Goal: Task Accomplishment & Management: Manage account settings

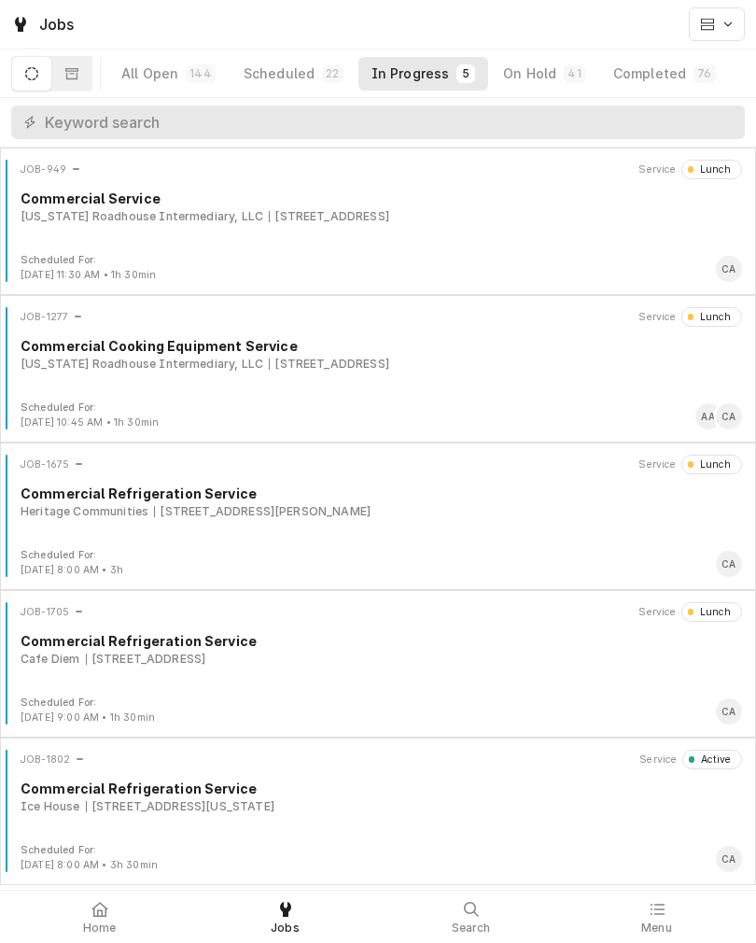
scroll to position [5, 0]
click at [448, 813] on div "Ice House 10920 Emmet St, Omaha, Nebraska 68164" at bounding box center [382, 806] width 722 height 17
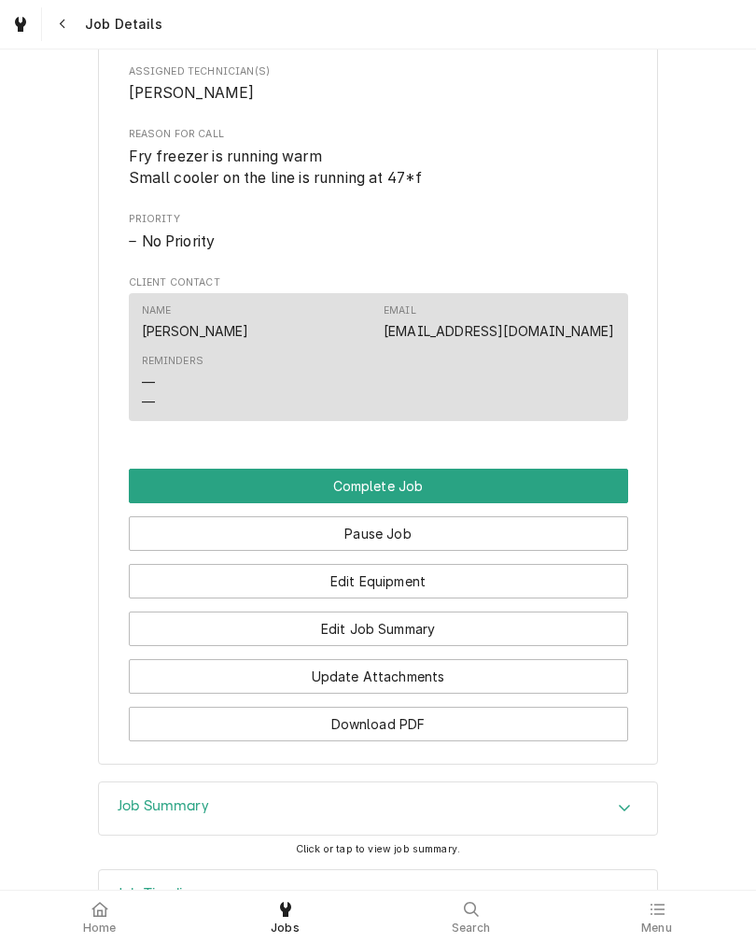
scroll to position [839, 0]
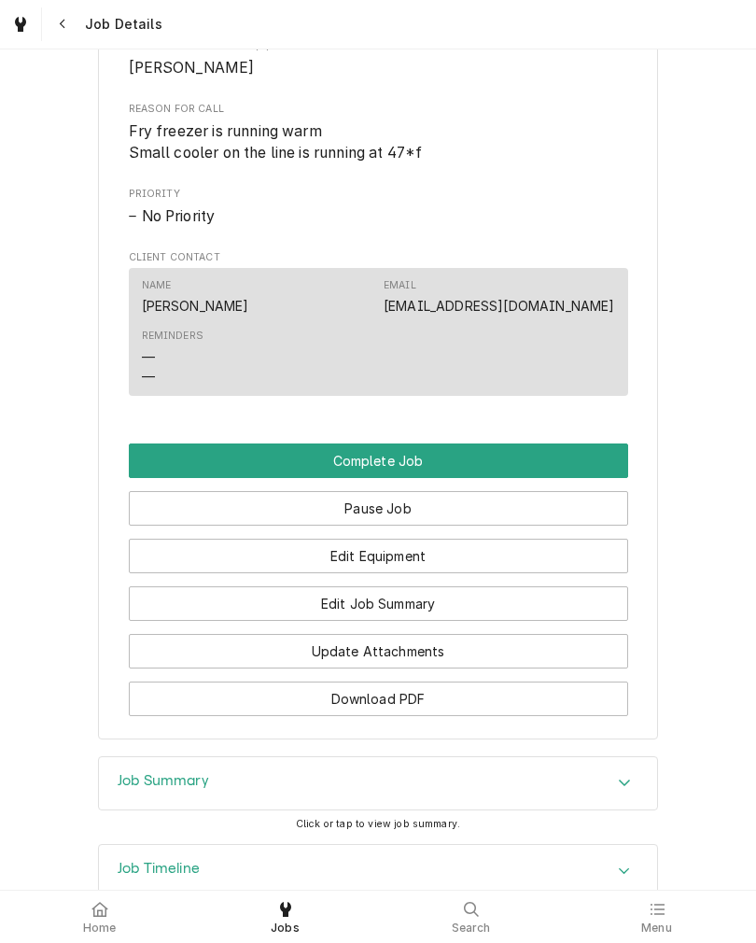
click at [517, 621] on button "Edit Job Summary" at bounding box center [378, 603] width 499 height 35
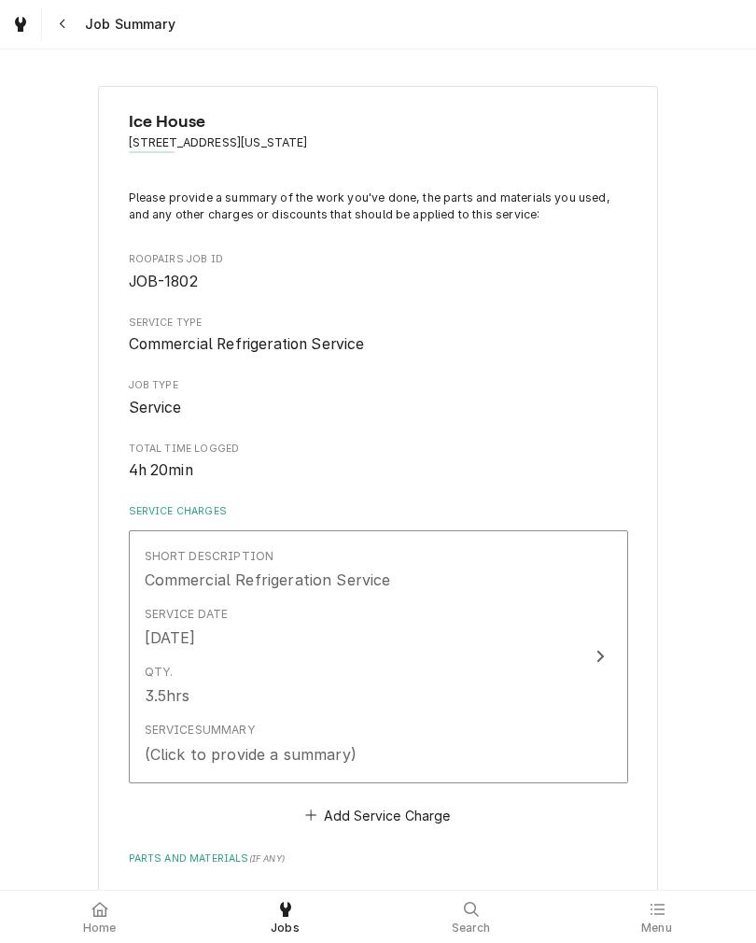
click at [512, 696] on div "Qty. 3.5hrs" at bounding box center [359, 685] width 428 height 58
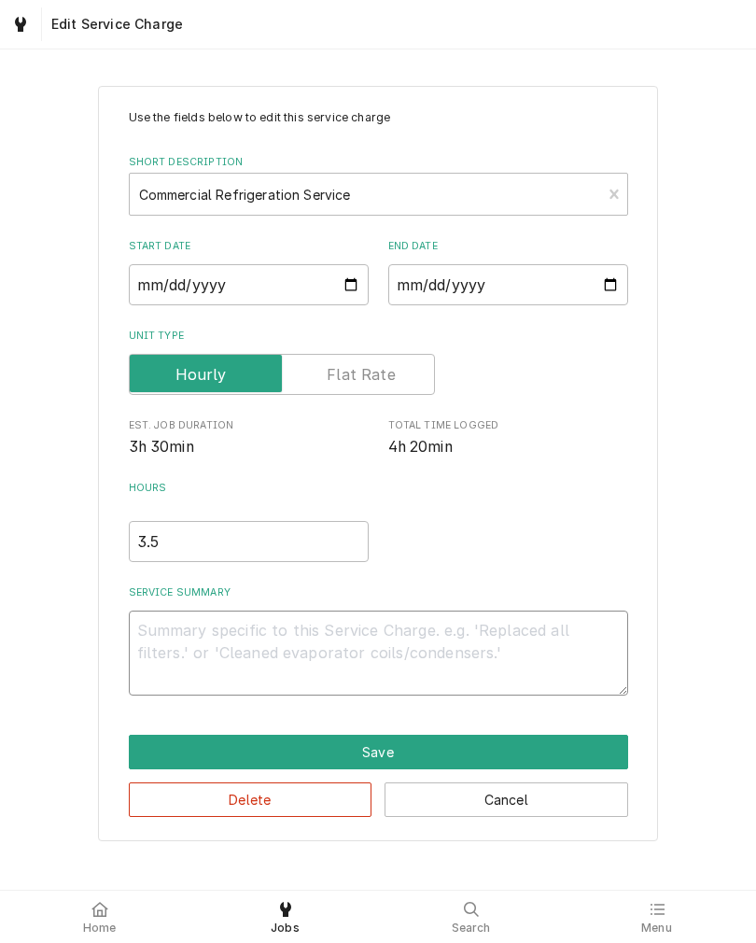
click at [444, 638] on textarea "Service Summary" at bounding box center [378, 652] width 499 height 85
type textarea "x"
type textarea "C"
type textarea "x"
type textarea "Co"
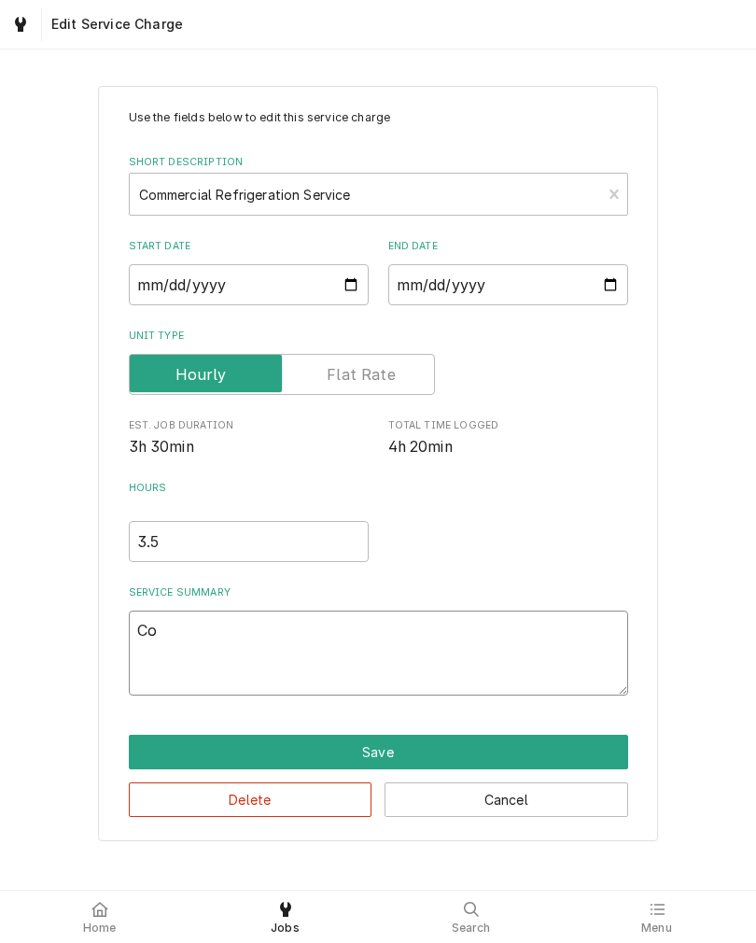
type textarea "x"
type textarea "Coo"
type textarea "x"
type textarea "Co"
type textarea "x"
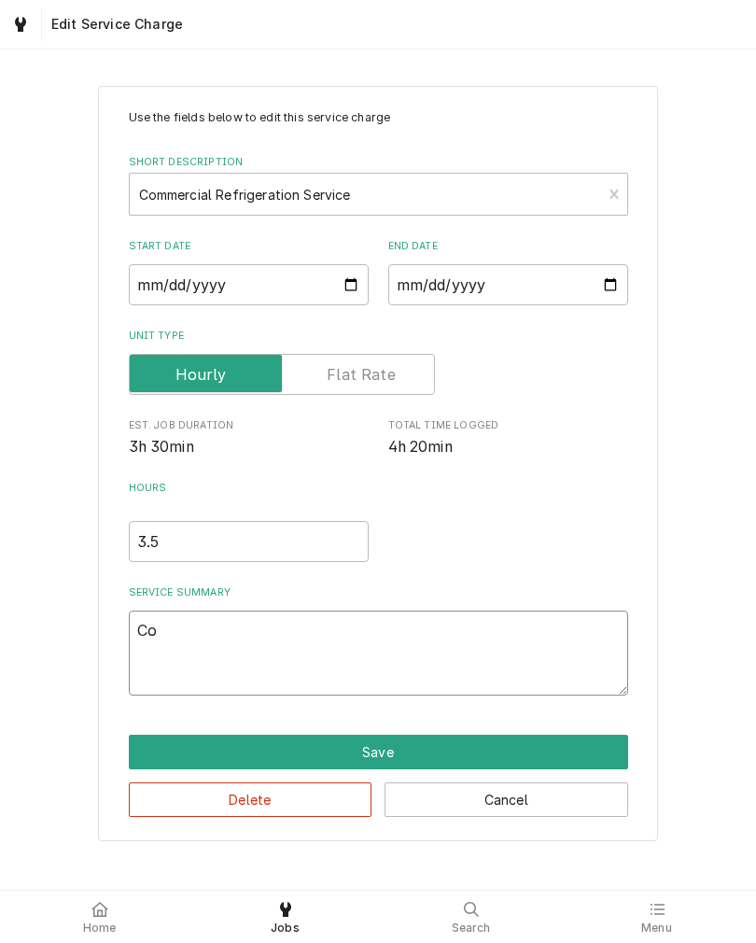
type textarea "C"
type textarea "x"
type textarea "S"
type textarea "x"
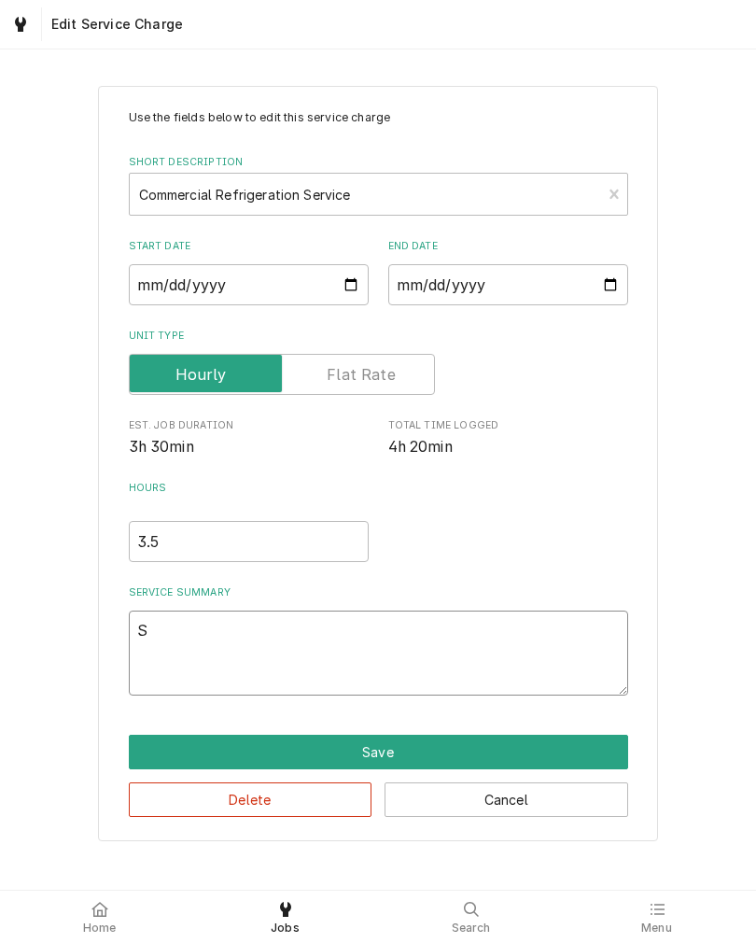
type textarea "Sm"
type textarea "x"
type textarea "Sma"
type textarea "x"
type textarea "Smal"
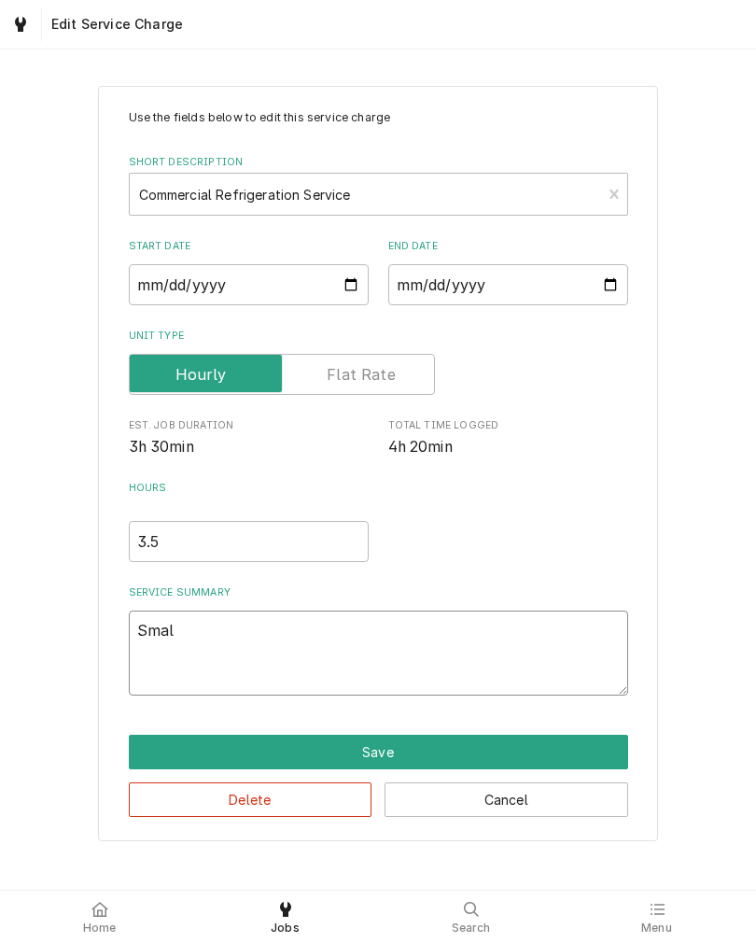
type textarea "x"
type textarea "Small"
type textarea "x"
type textarea "Small"
type textarea "x"
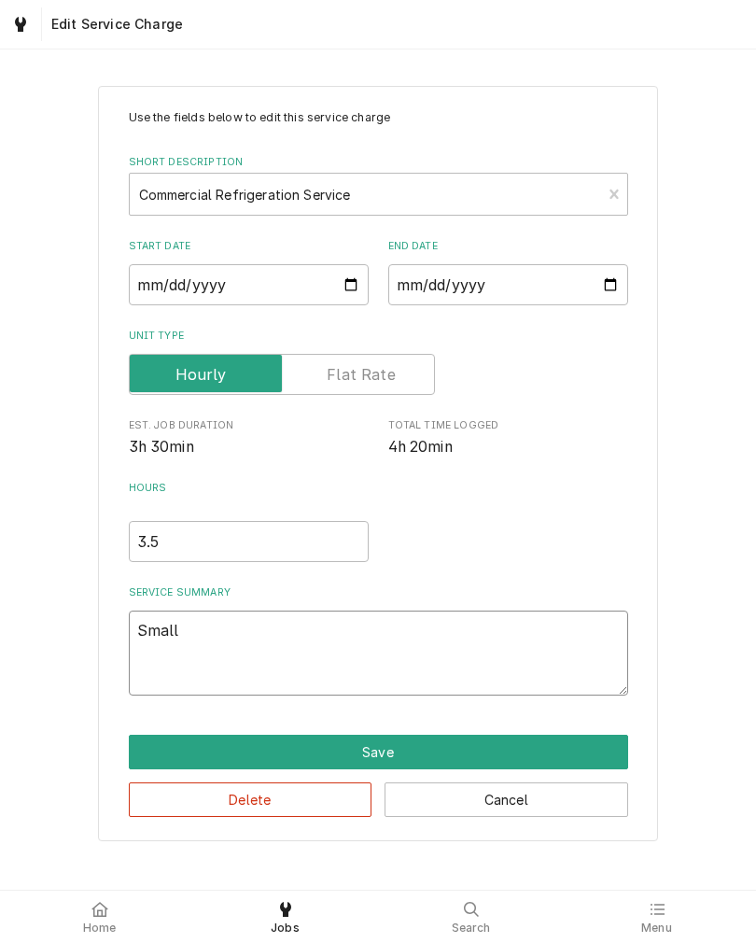
type textarea "Small c"
type textarea "x"
type textarea "Small co"
type textarea "x"
type textarea "Small coo"
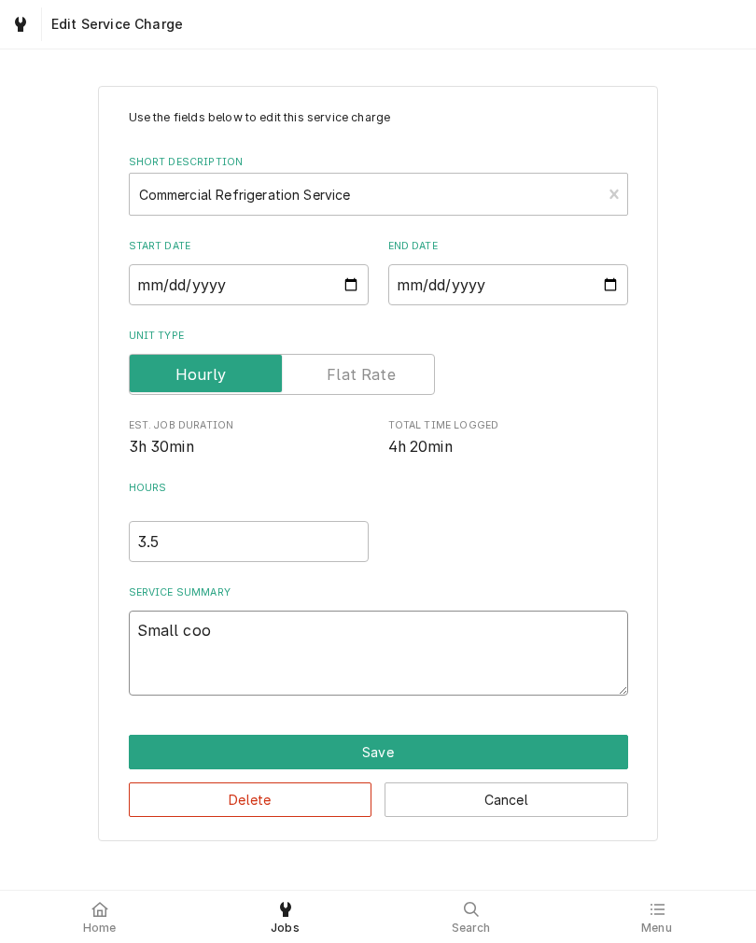
type textarea "x"
type textarea "Small cool"
type textarea "x"
type textarea "Small coole"
type textarea "x"
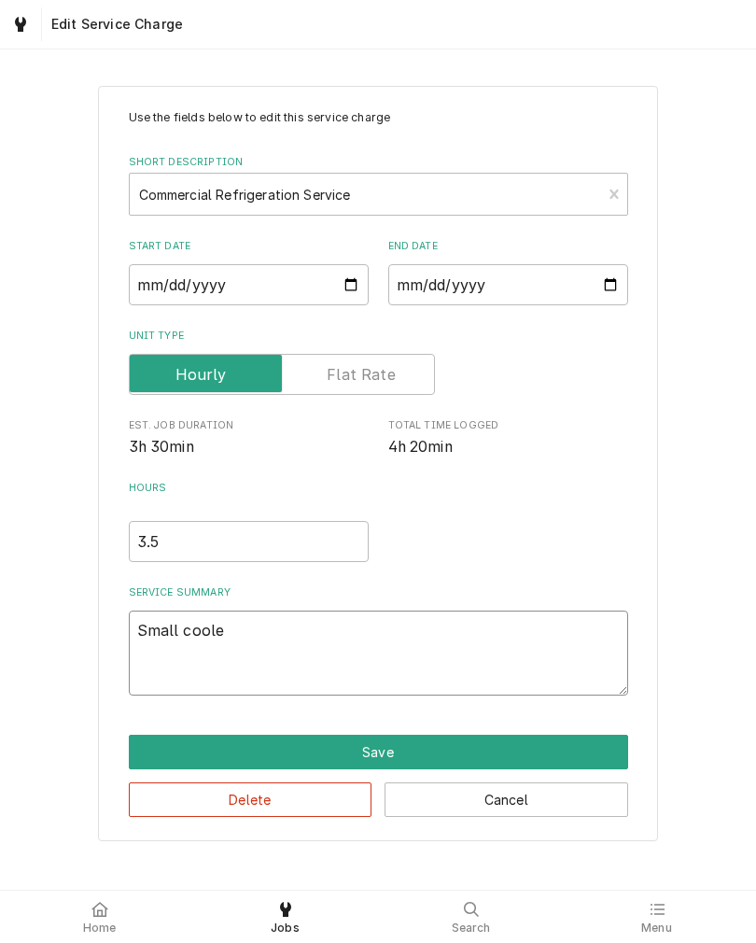
type textarea "Small cooler"
type textarea "x"
type textarea "Small cooler"
type textarea "x"
type textarea "Small cooler o"
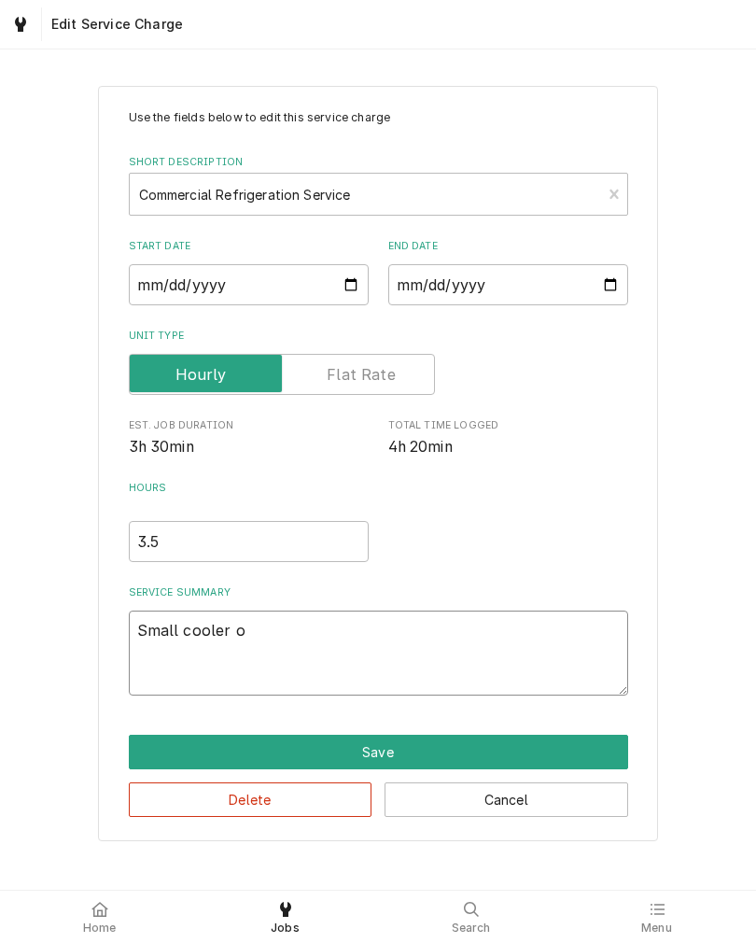
type textarea "x"
type textarea "Small cooler on"
type textarea "x"
type textarea "Small cooler on"
type textarea "x"
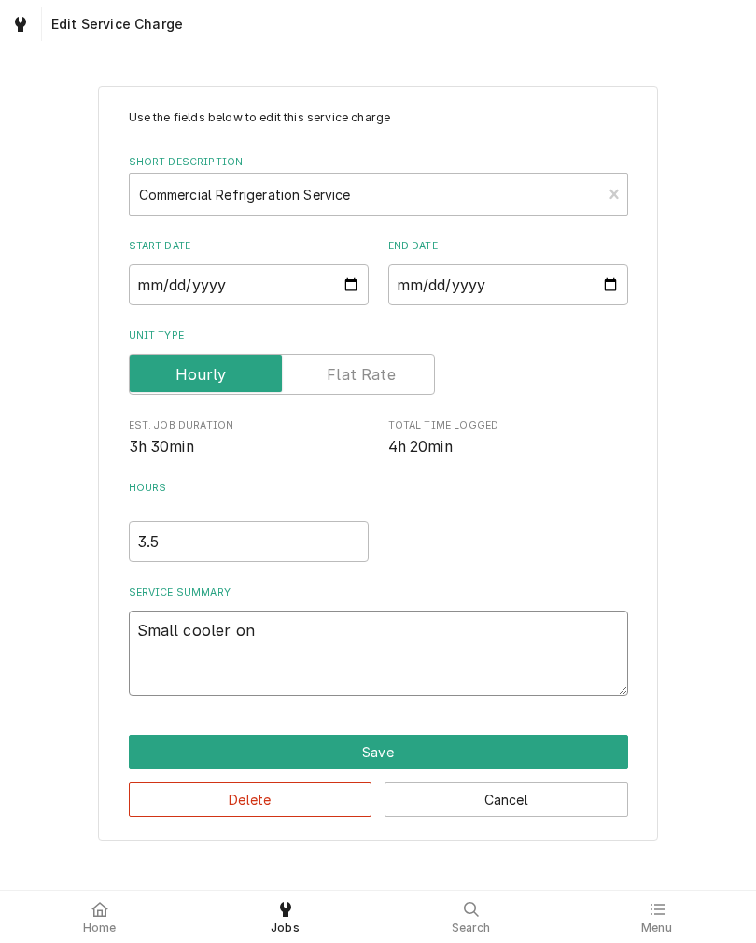
type textarea "Small cooler on c"
type textarea "x"
type textarea "Small cooler on co"
type textarea "x"
type textarea "Small cooler on coo"
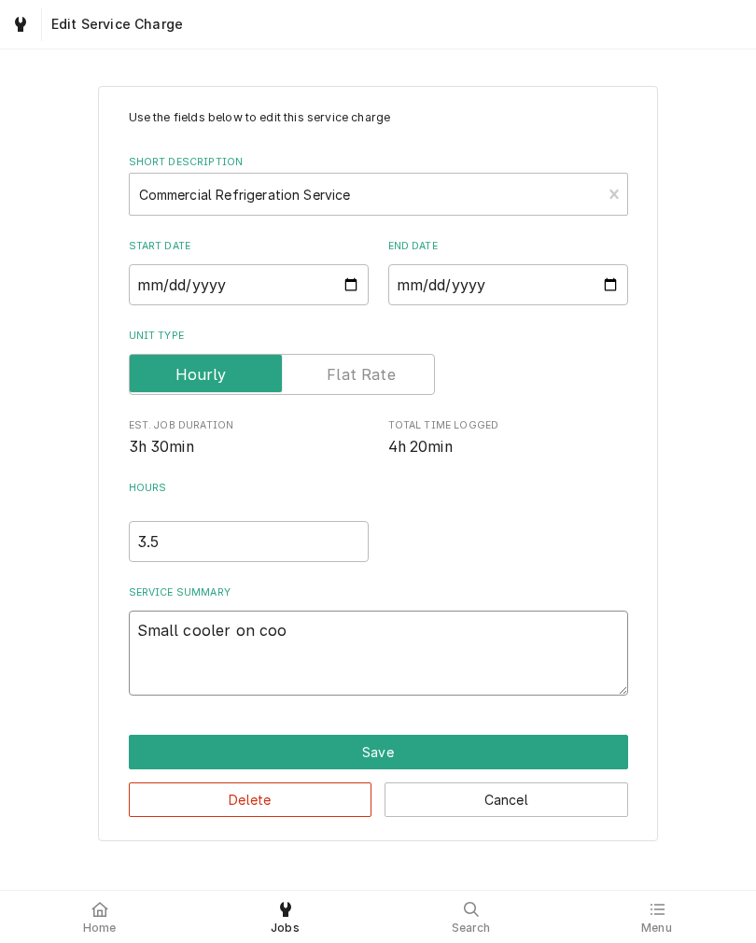
type textarea "x"
type textarea "Small cooler on cook"
type textarea "x"
type textarea "Small cooler on cook"
type textarea "x"
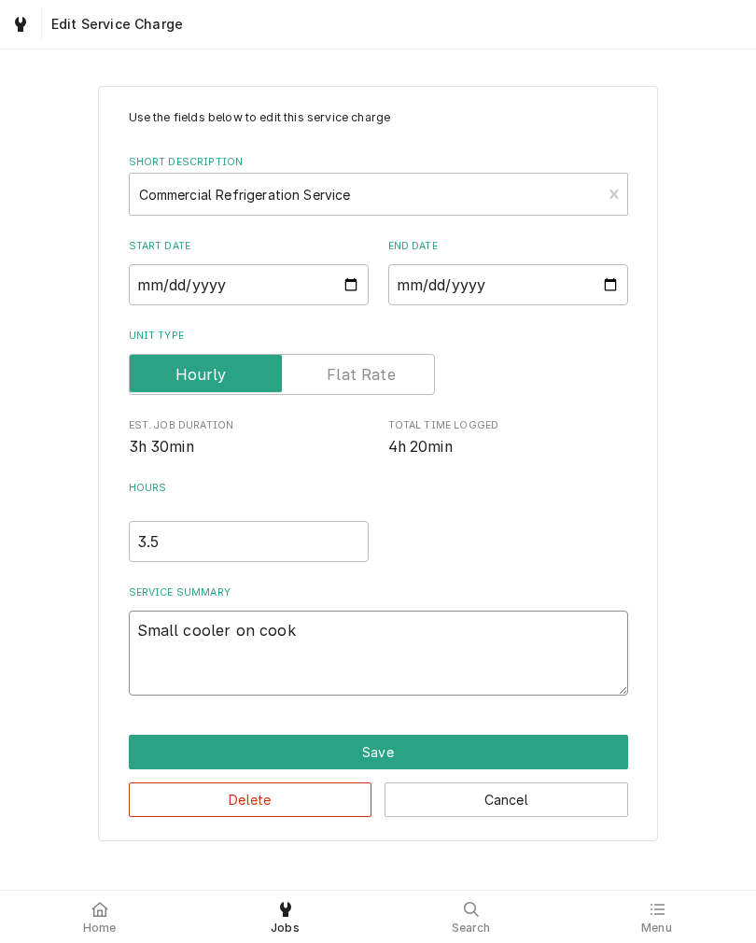
type textarea "Small cooler on cook l"
type textarea "x"
type textarea "Small cooler on [PERSON_NAME]"
type textarea "x"
type textarea "Small cooler on [PERSON_NAME]"
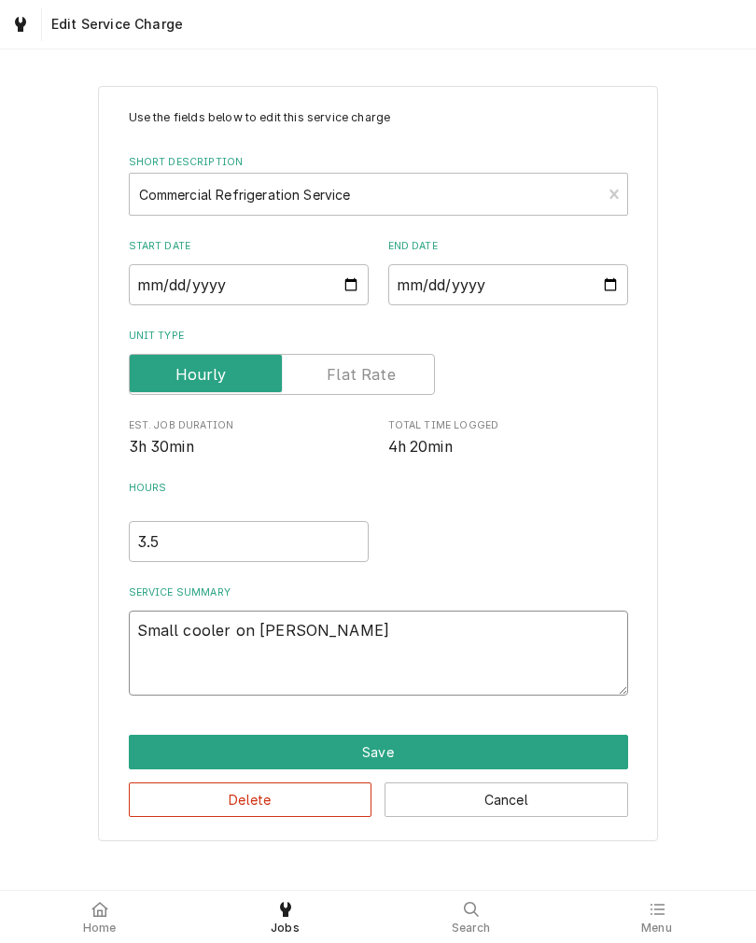
type textarea "x"
type textarea "Small cooler on cook line"
type textarea "x"
type textarea "Small cooler on cook line"
type textarea "x"
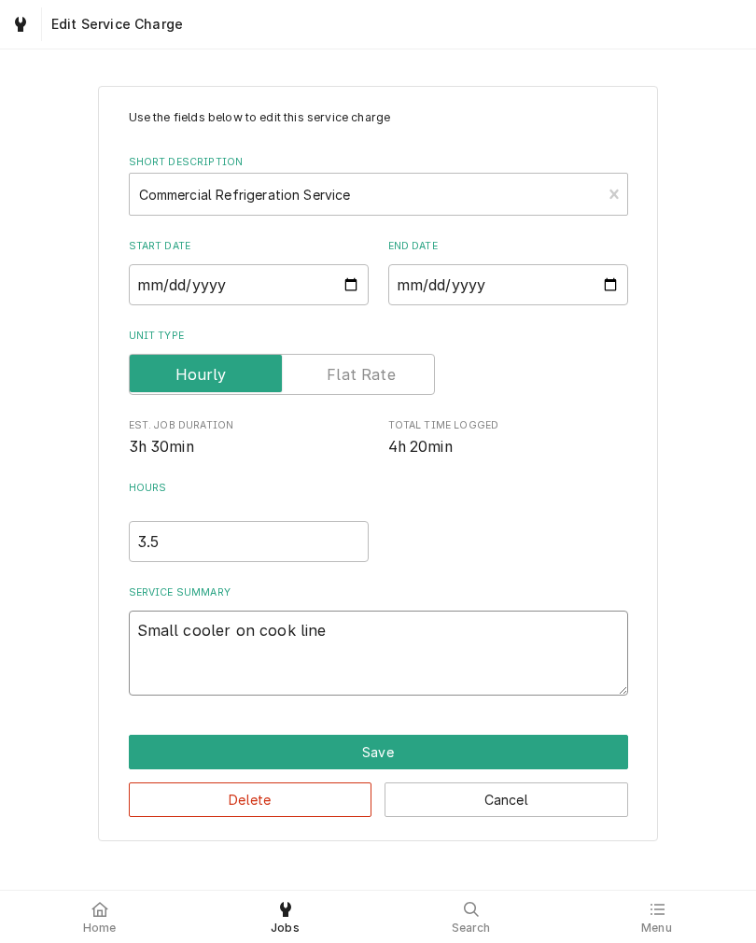
type textarea "Small cooler on cook line n"
type textarea "x"
type textarea "Small cooler on cook line no"
type textarea "x"
type textarea "Small cooler on cook line not"
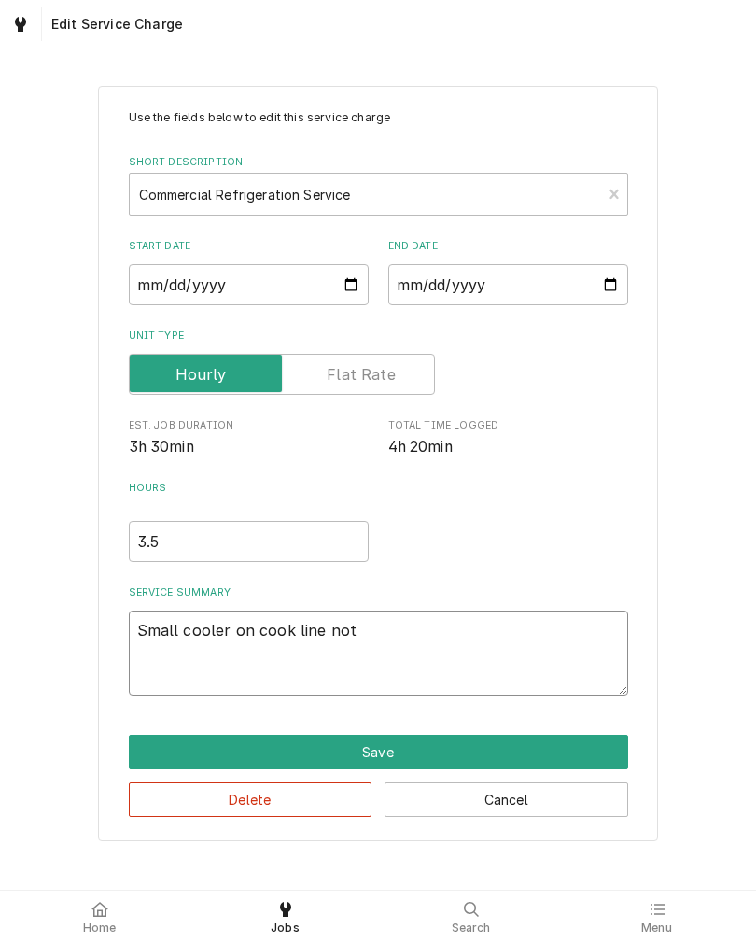
type textarea "x"
type textarea "Small cooler on cook line not"
type textarea "x"
type textarea "Small cooler on cook line not m"
type textarea "x"
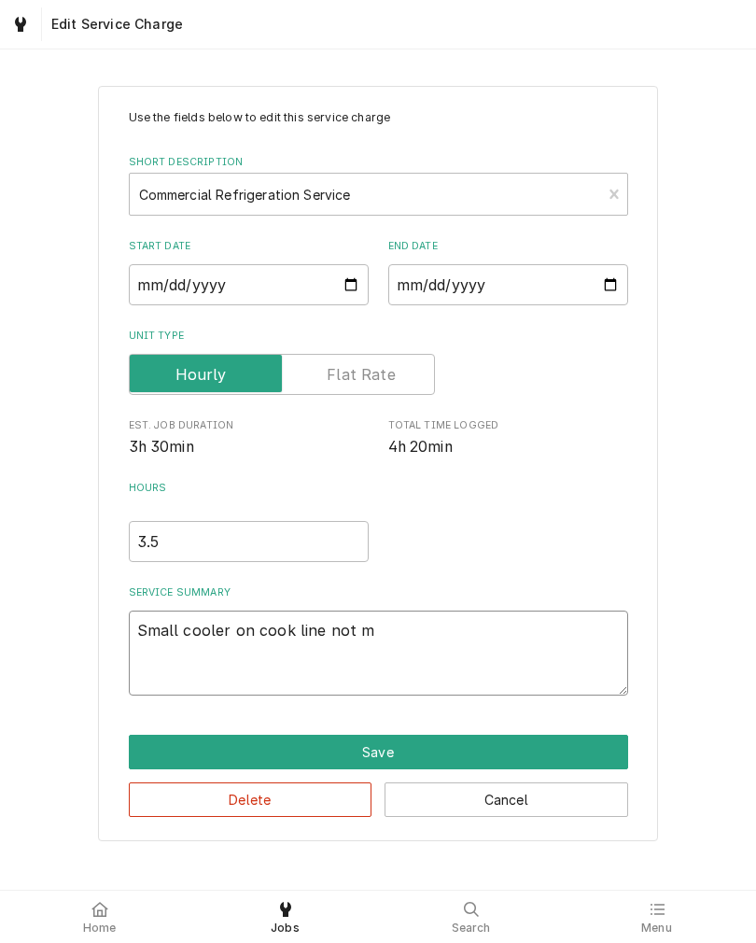
type textarea "Small cooler on cook line not ma"
type textarea "x"
type textarea "Small cooler on cook line not mak"
type textarea "x"
type textarea "Small cooler on cook line not [PERSON_NAME]"
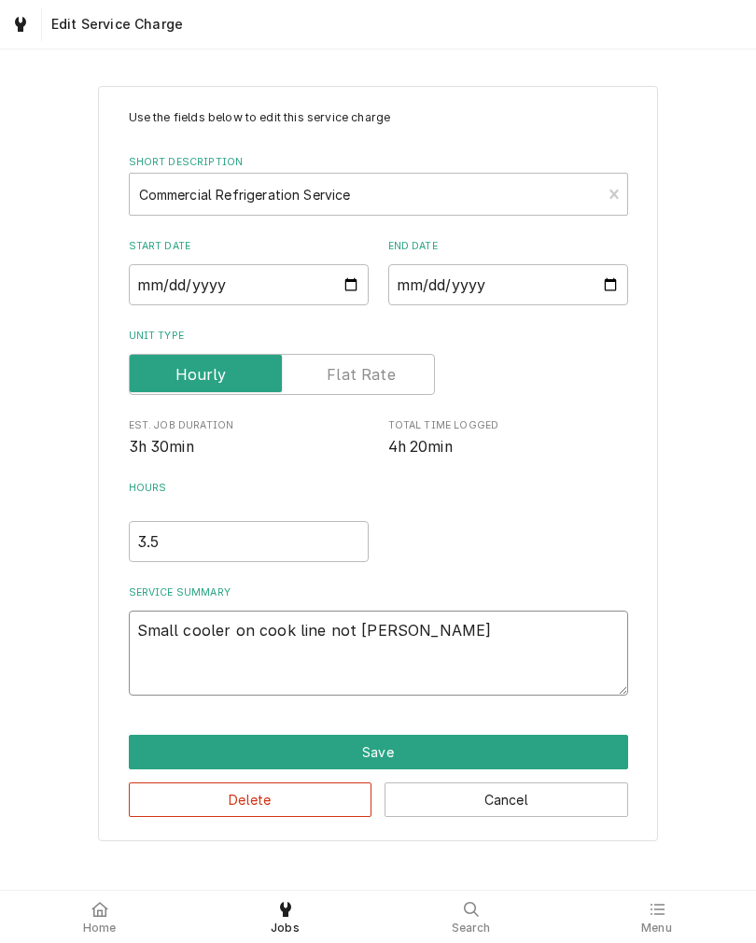
type textarea "x"
type textarea "Small cooler on cook line not makin"
type textarea "x"
type textarea "Small cooler on cook line not making"
type textarea "x"
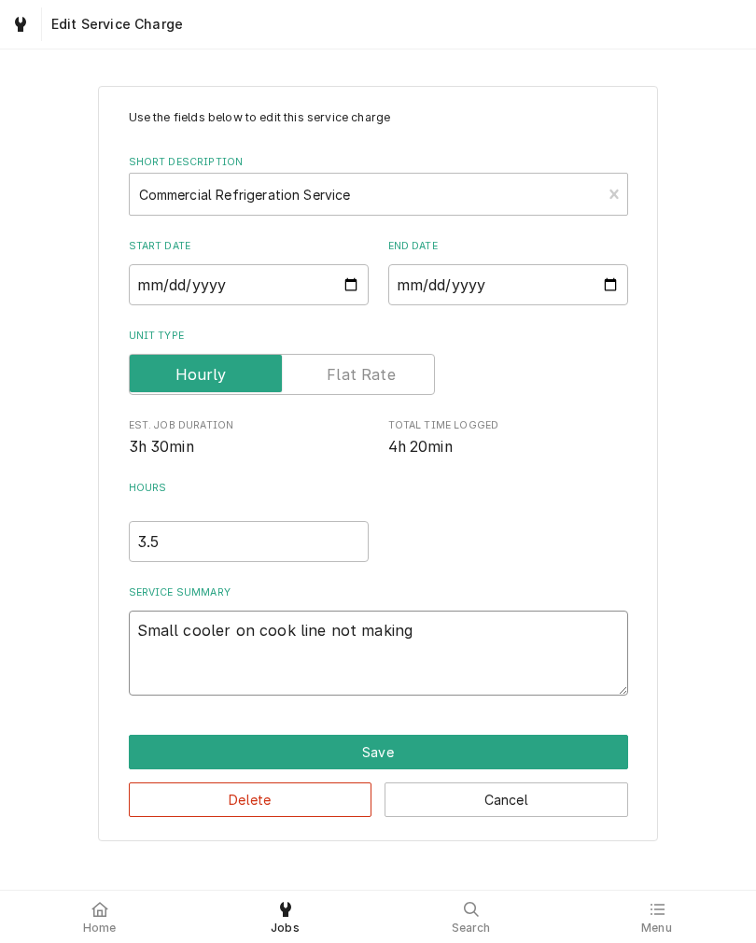
type textarea "Small cooler on cook line not making"
type textarea "x"
type textarea "Small cooler on cook line not making t"
type textarea "x"
type textarea "Small cooler on cook line not making te"
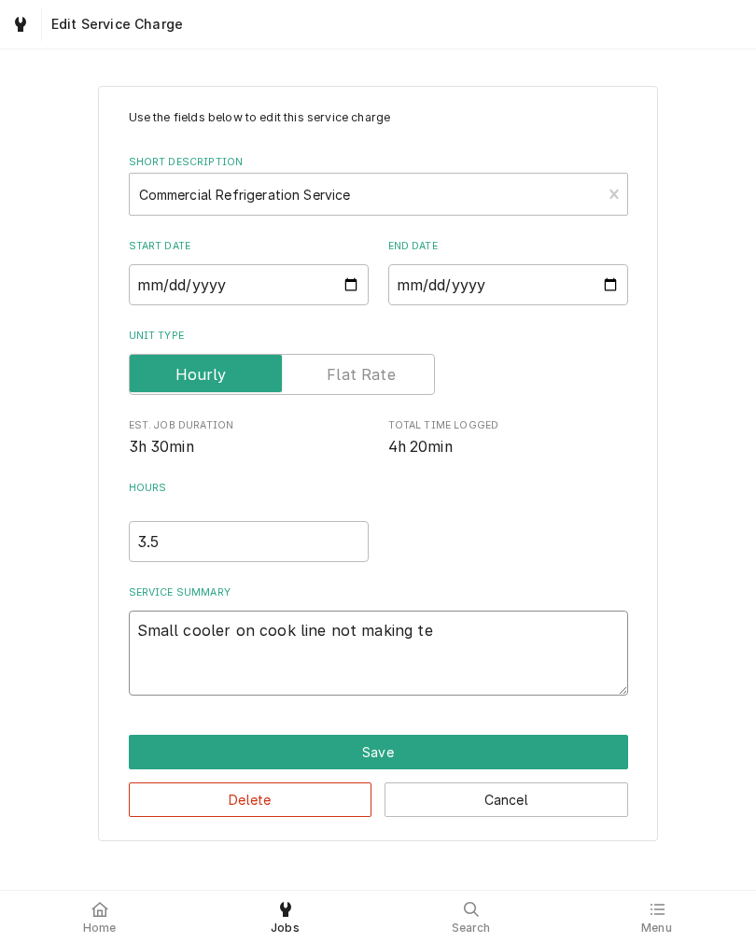
type textarea "x"
type textarea "Small cooler on cook line not making tem"
type textarea "x"
type textarea "Small cooler on cook line not making temo"
type textarea "x"
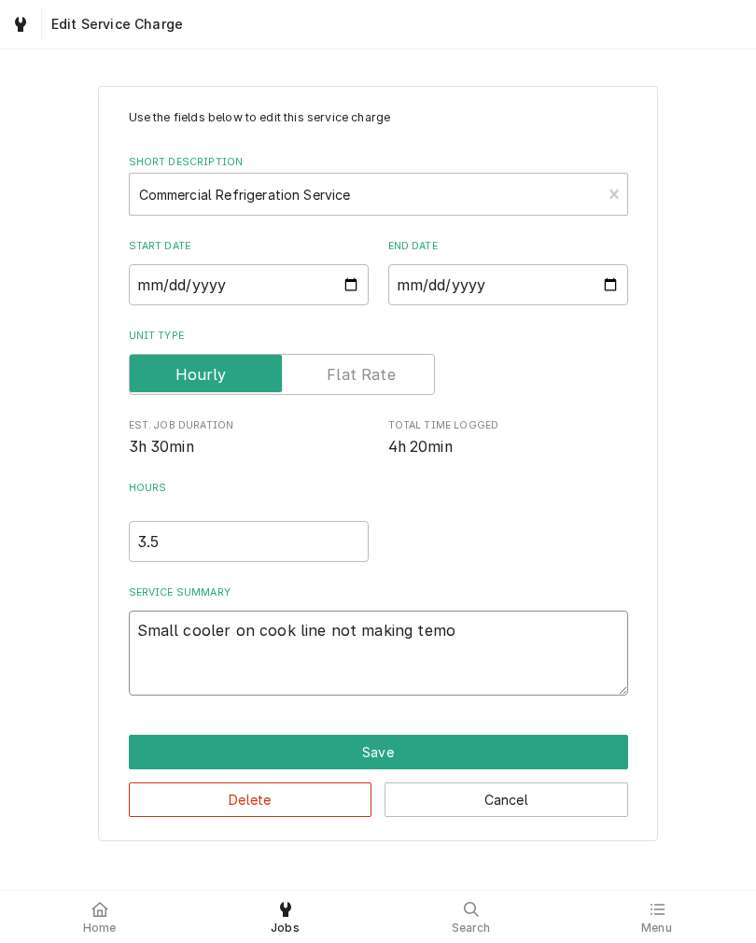
type textarea "Small cooler on cook line not making tem"
type textarea "x"
type textarea "Small cooler on cook line not making temp"
type textarea "x"
type textarea "Small cooler on cook line not making temp."
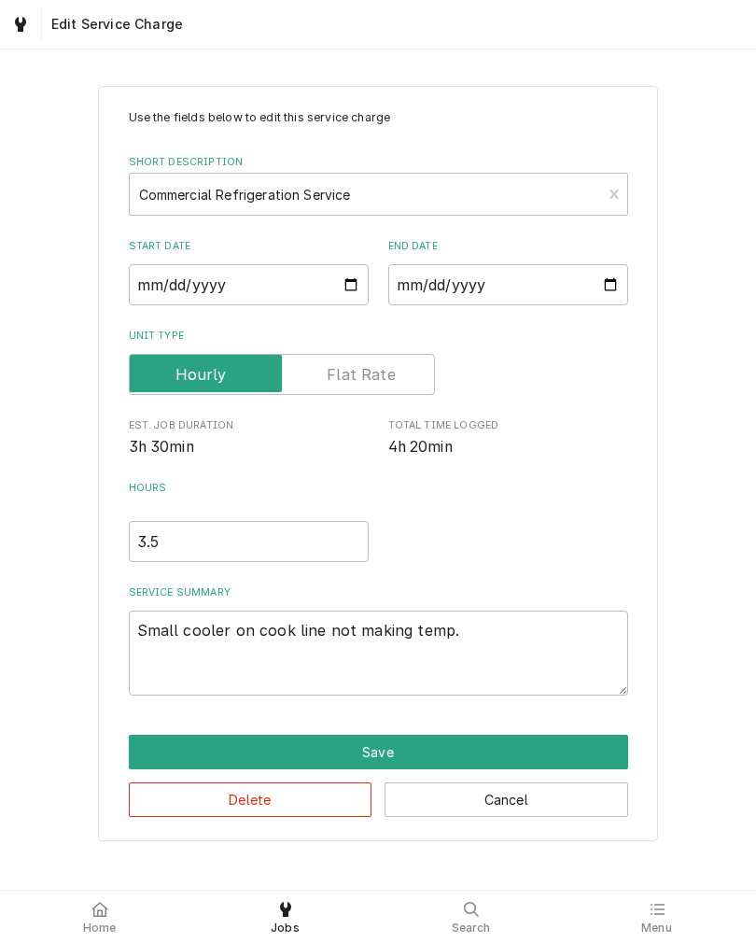
click at [666, 798] on div "Use the fields below to edit this service charge Short Description Commercial R…" at bounding box center [378, 463] width 756 height 788
click at [524, 654] on textarea "Small cooler on cook line not making temp." at bounding box center [378, 652] width 499 height 85
type textarea "x"
type textarea "Small cooler on cook line not making temp."
type textarea "x"
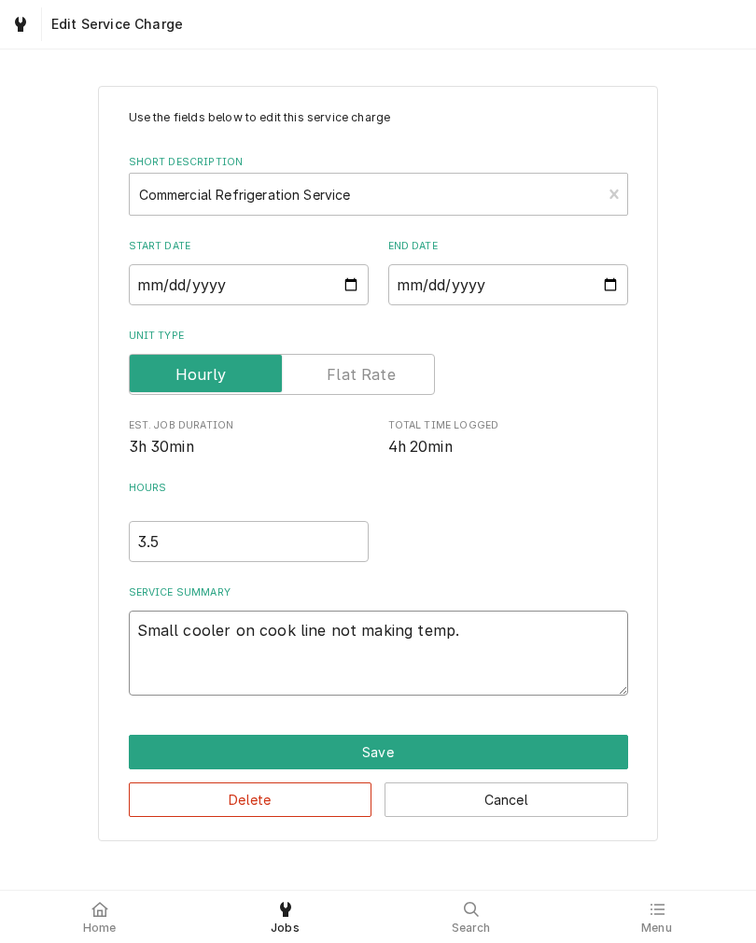
type textarea "Small cooler on cook line not making temp. U"
type textarea "x"
type textarea "Small cooler on cook line not making temp. Un"
type textarea "x"
type textarea "Small cooler on cook line not making temp. Uni"
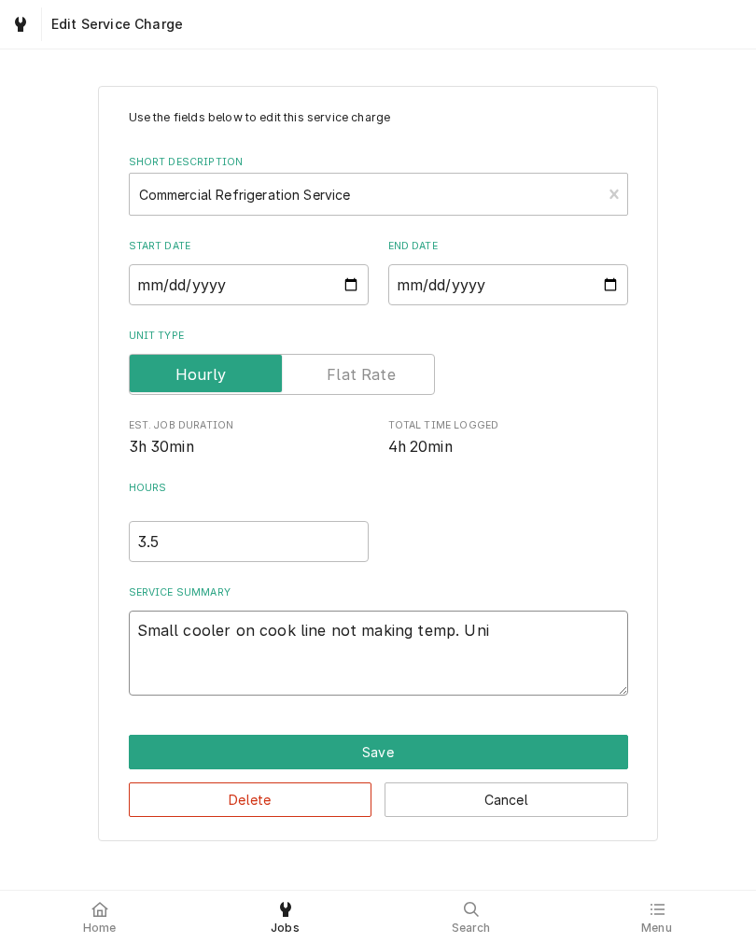
type textarea "x"
type textarea "Small cooler on cook line not making temp. Unit"
type textarea "x"
type textarea "Small cooler on cook line not making temp. Unit"
type textarea "x"
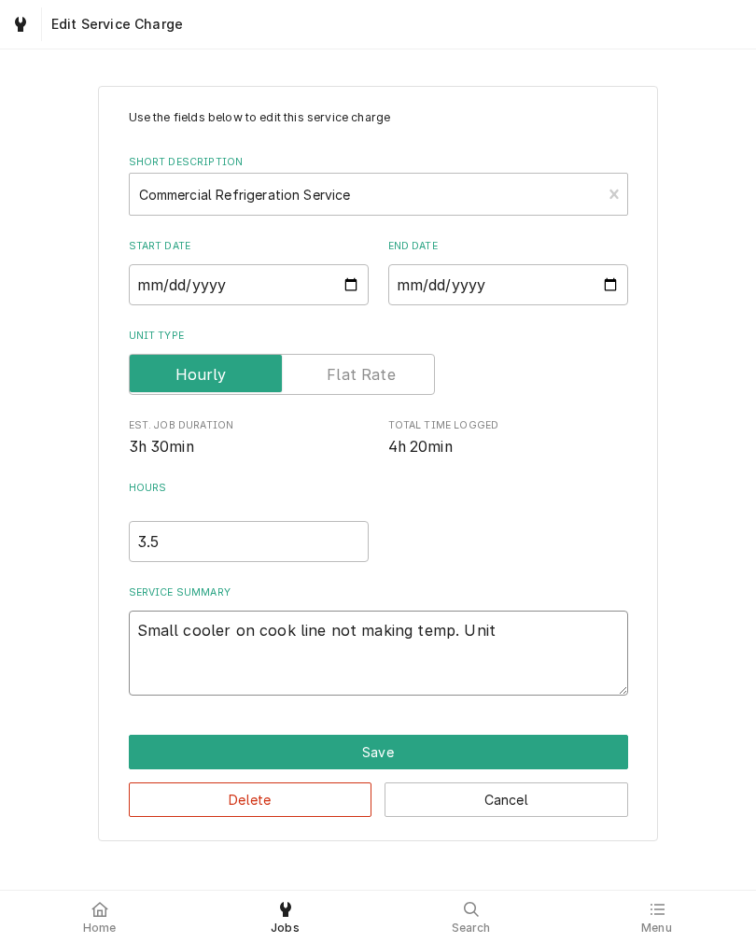
type textarea "Small cooler on cook line not making temp. Unit r"
type textarea "x"
type textarea "Small cooler on cook line not making temp. Unit ru"
type textarea "x"
type textarea "Small cooler on cook line not making temp. Unit run"
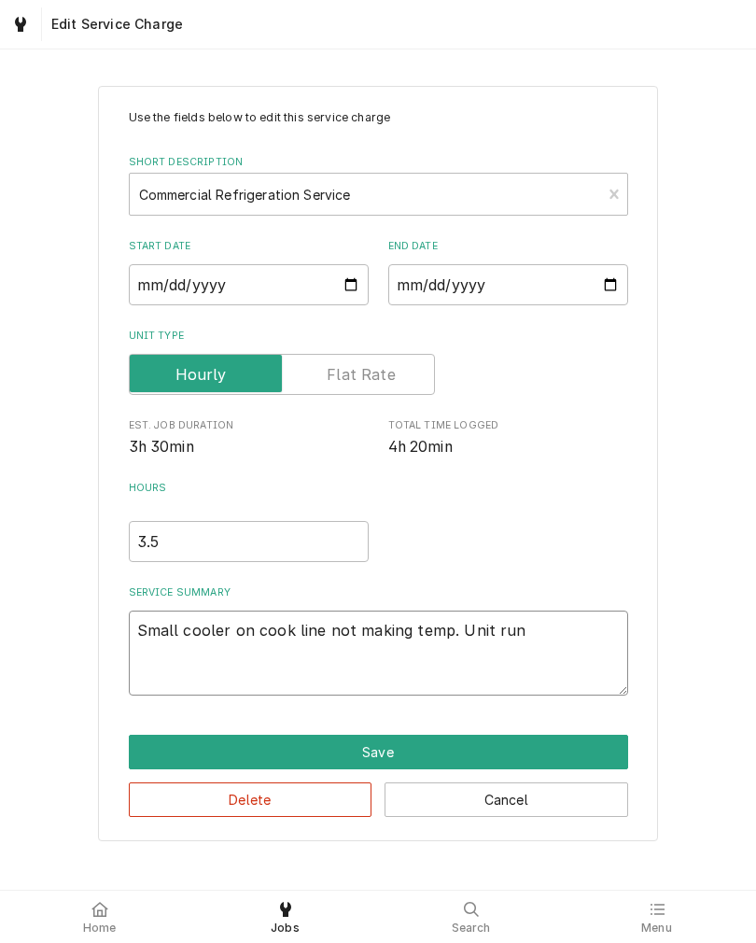
type textarea "x"
type textarea "Small cooler on cook line not making temp. Unit runn"
type textarea "x"
type textarea "Small cooler on cook line not making temp. Unit runni"
type textarea "x"
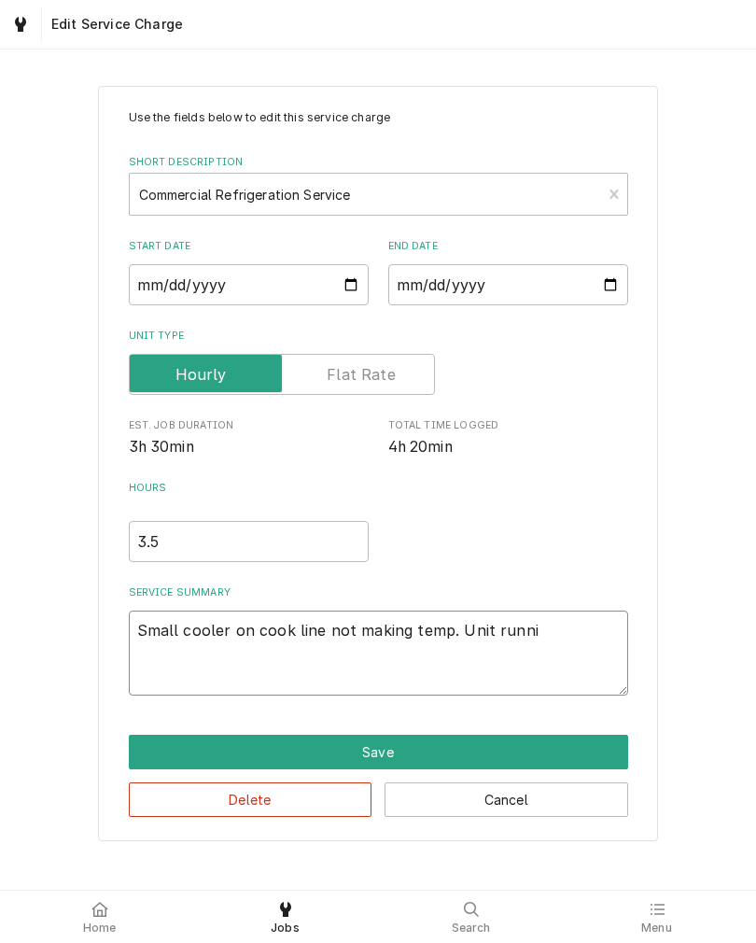
type textarea "Small cooler on cook line not making temp. Unit runnin"
type textarea "x"
type textarea "Small cooler on cook line not making temp. Unit running"
type textarea "x"
type textarea "Small cooler on cook line not making temp. Unit running"
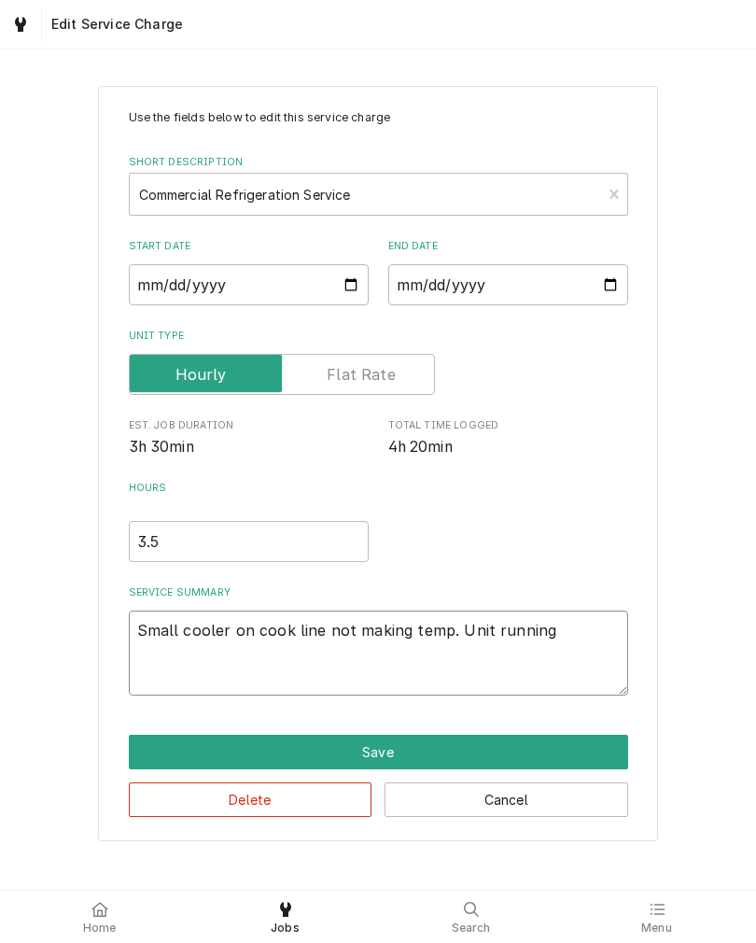
type textarea "x"
type textarea "Small cooler on cook line not making temp. Unit running"
type textarea "x"
type textarea "Small cooler on cook line not making temp. Unit runnin"
type textarea "x"
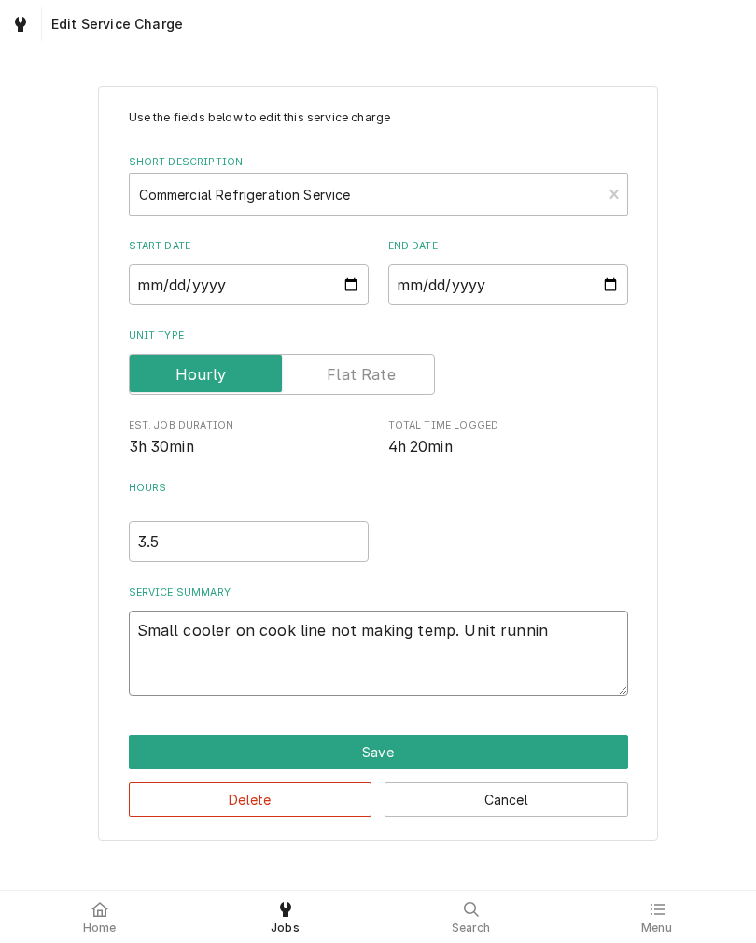
type textarea "Small cooler on cook line not making temp. Unit runni"
type textarea "x"
type textarea "Small cooler on cook line not making temp. Unit runn"
type textarea "x"
type textarea "Small cooler on cook line not making temp. Unit run"
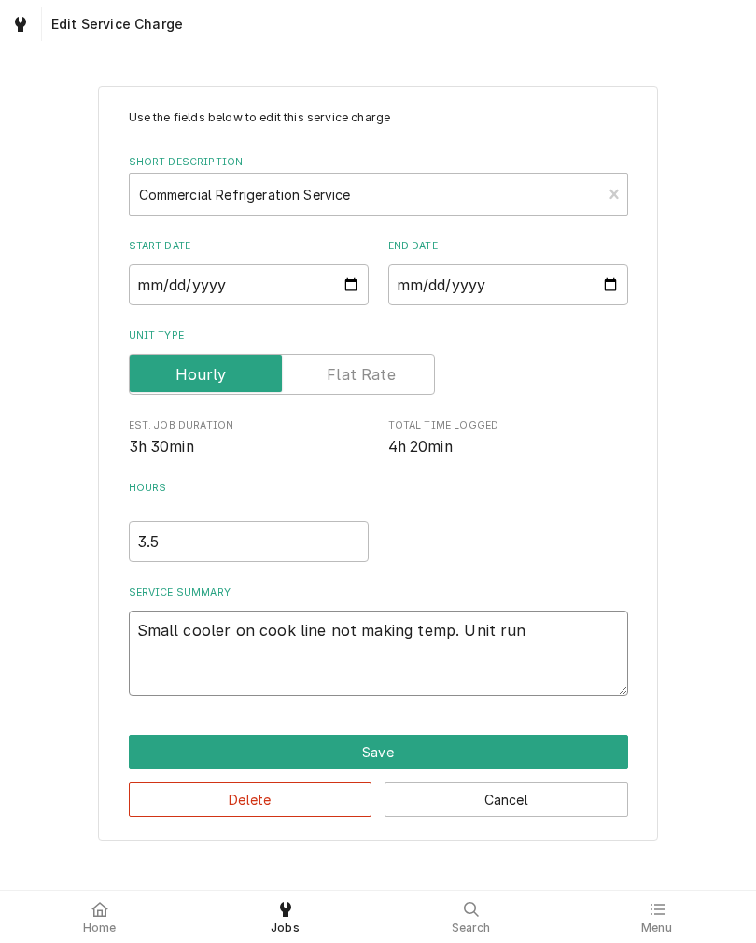
type textarea "x"
type textarea "Small cooler on cook line not making temp. Unit ru"
type textarea "x"
type textarea "Small cooler on cook line not making temp. Unit r"
type textarea "x"
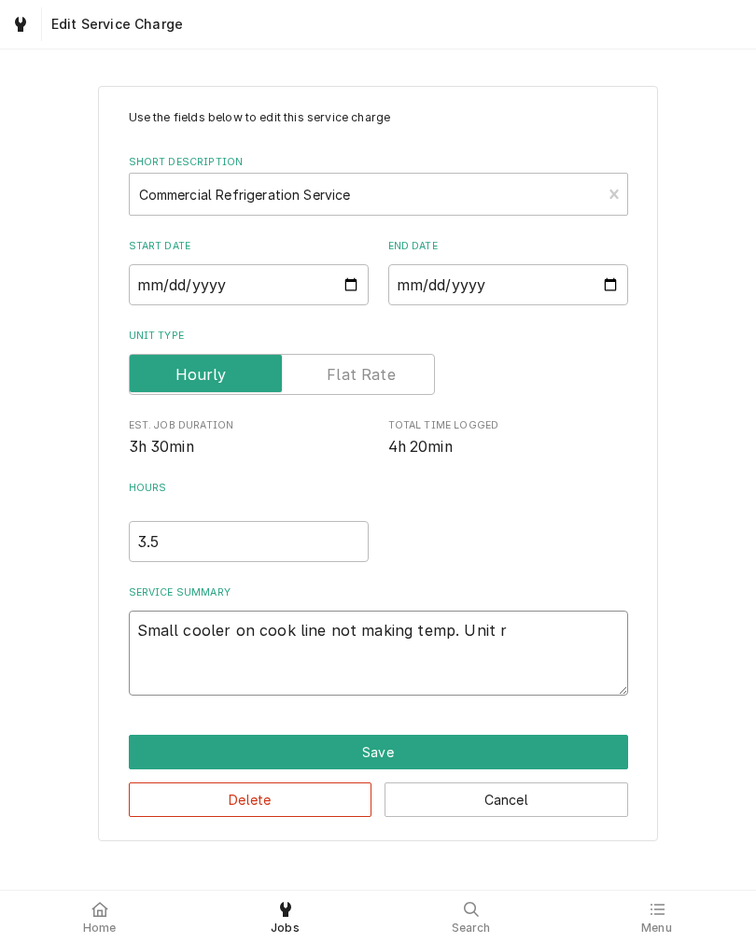
type textarea "Small cooler on cook line not making temp. Unit"
type textarea "x"
type textarea "Small cooler on cook line not making temp. Unit"
type textarea "x"
type textarea "Small cooler on cook line not making temp. Uni"
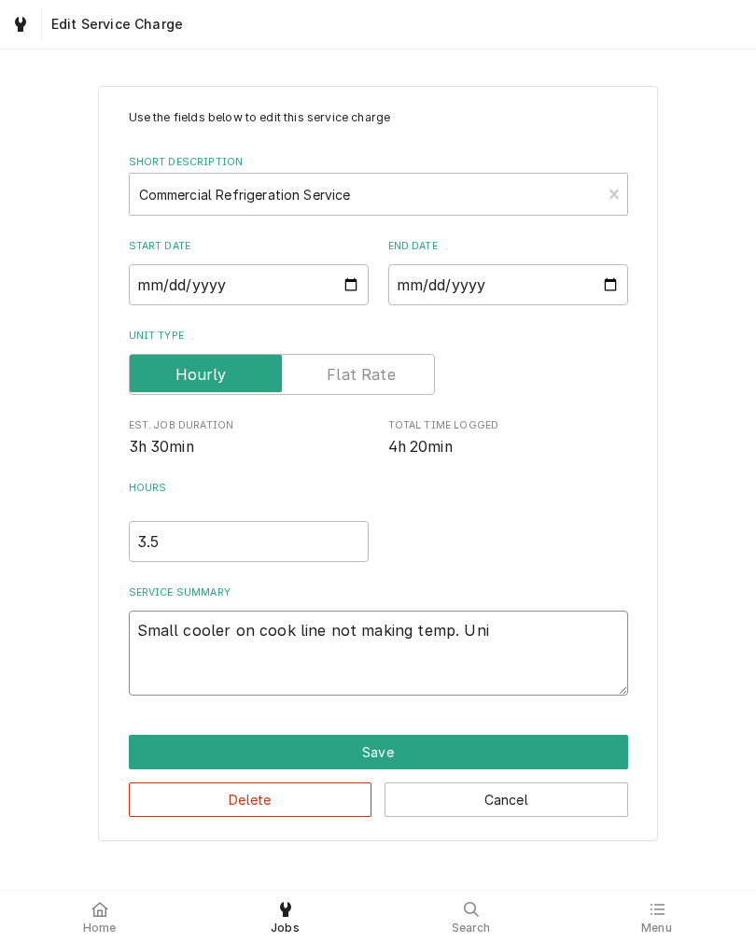
type textarea "x"
type textarea "Small cooler on cook line not making temp. Unit"
type textarea "x"
type textarea "Small cooler on cook line not making temp. Unit"
type textarea "x"
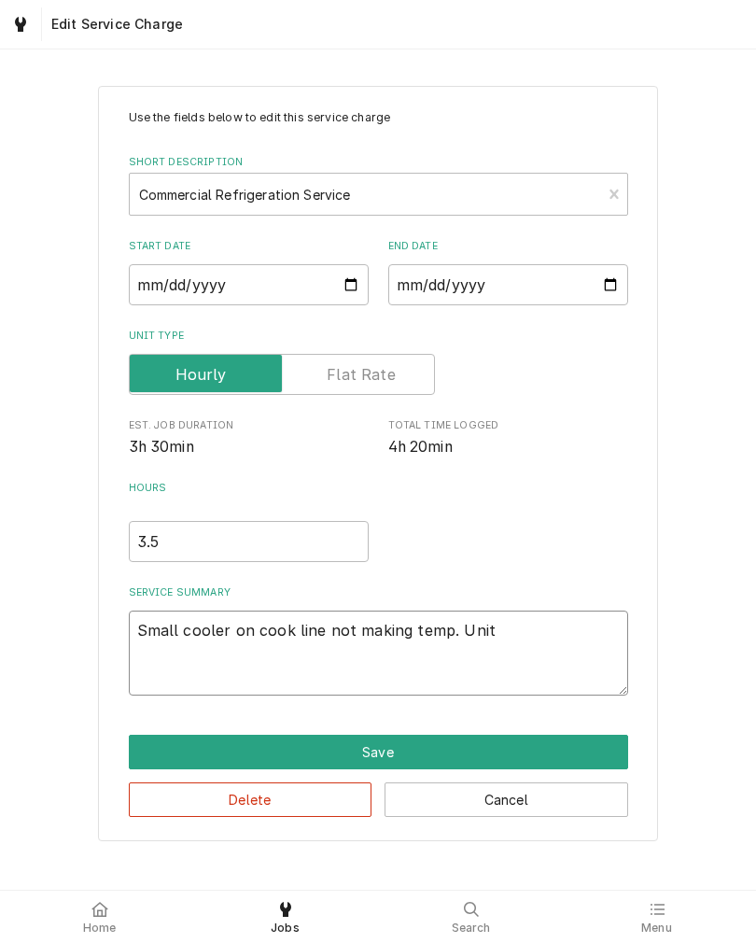
type textarea "Small cooler on cook line not making temp. Unit r"
type textarea "x"
type textarea "Small cooler on cook line not making temp. Unit ru"
type textarea "x"
type textarea "Small cooler on cook line not making temp. Unit run"
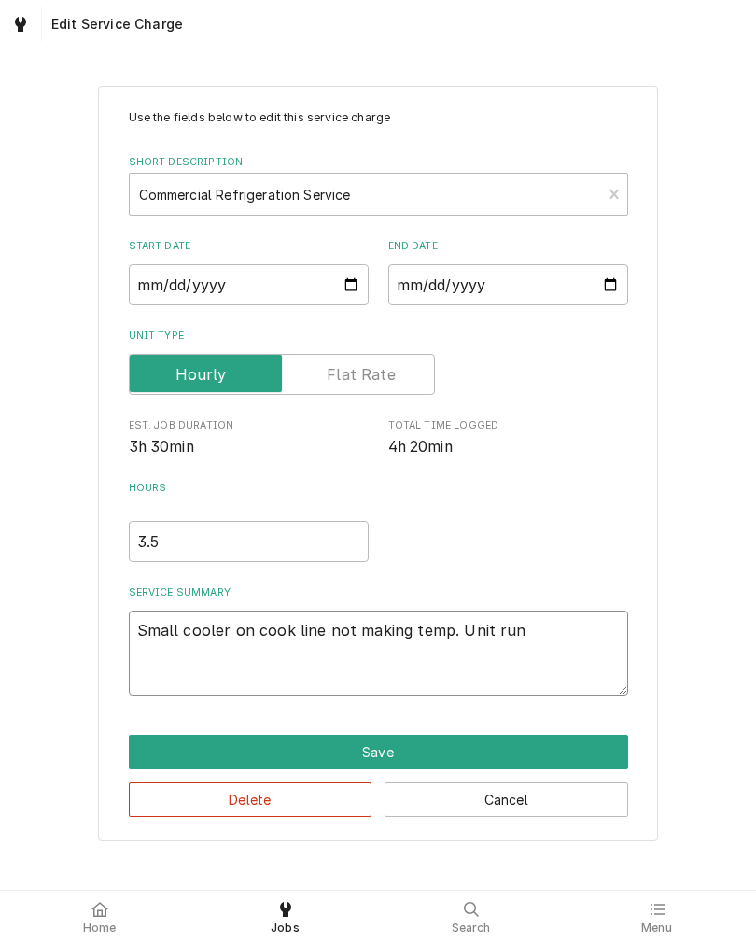
type textarea "x"
type textarea "Small cooler on cook line not making temp. Unit runn"
type textarea "x"
type textarea "Small cooler on cook line not making temp. Unit runni"
type textarea "x"
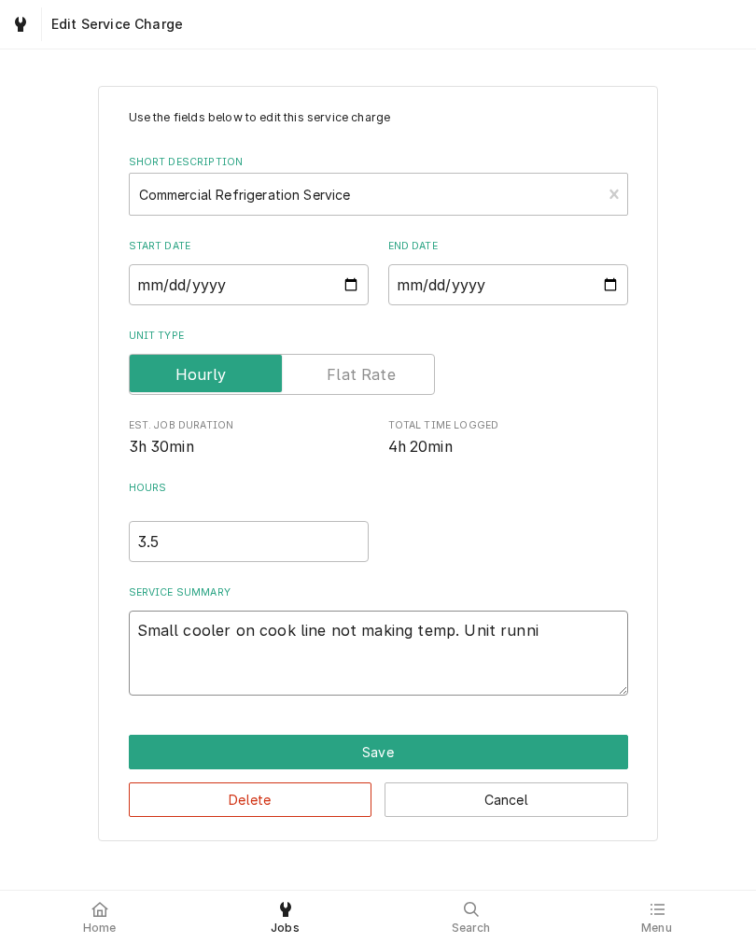
type textarea "Small cooler on cook line not making temp. Unit runnin"
type textarea "x"
type textarea "Small cooler on cook line not making temp. Unit running"
type textarea "x"
type textarea "Small cooler on cook line not making temp. Unit running"
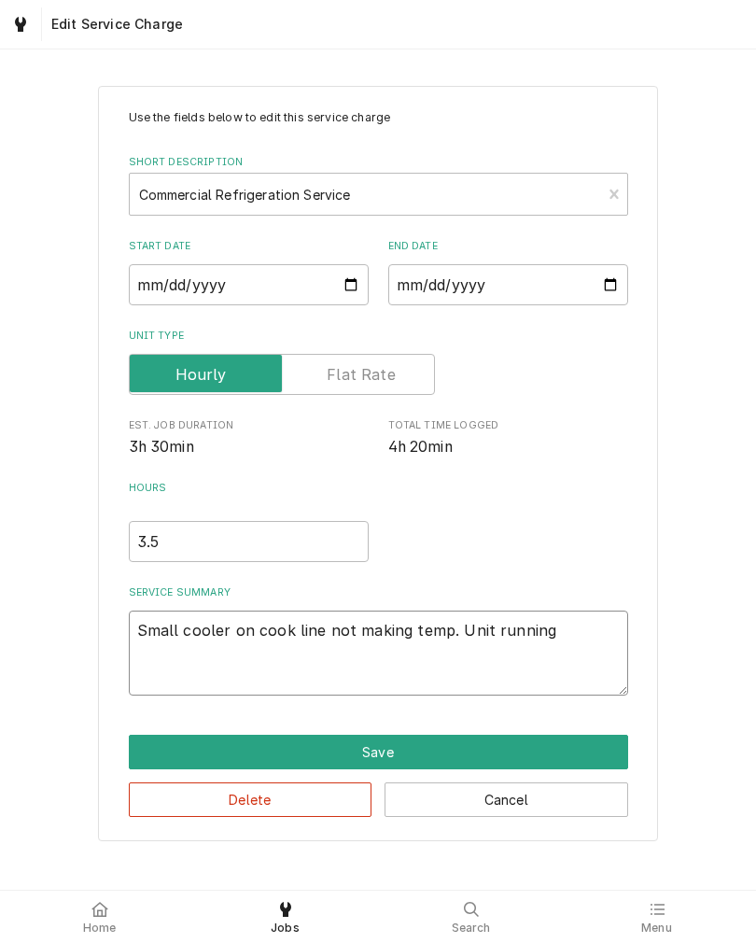
type textarea "x"
type textarea "Small cooler on cook line not making temp. Unit running i"
type textarea "x"
type textarea "Small cooler on cook line not making temp. Unit running in"
type textarea "x"
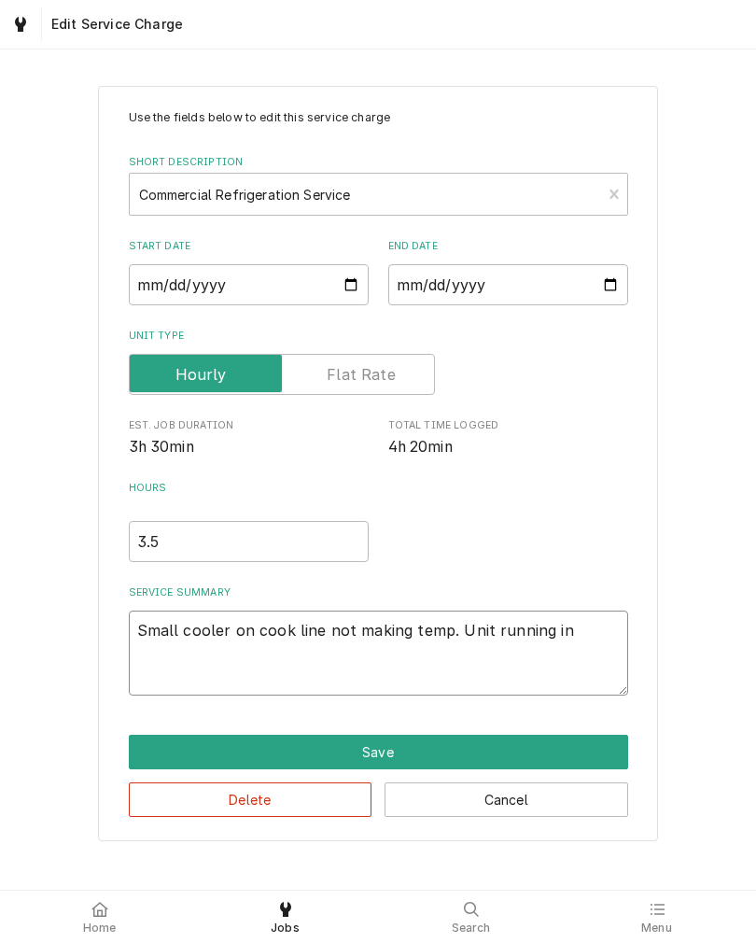
type textarea "Small cooler on cook line not making temp. Unit running in"
type textarea "x"
type textarea "Small cooler on cook line not making temp. Unit running in 4"
type textarea "x"
type textarea "Small cooler on cook line not making temp. Unit running in 40"
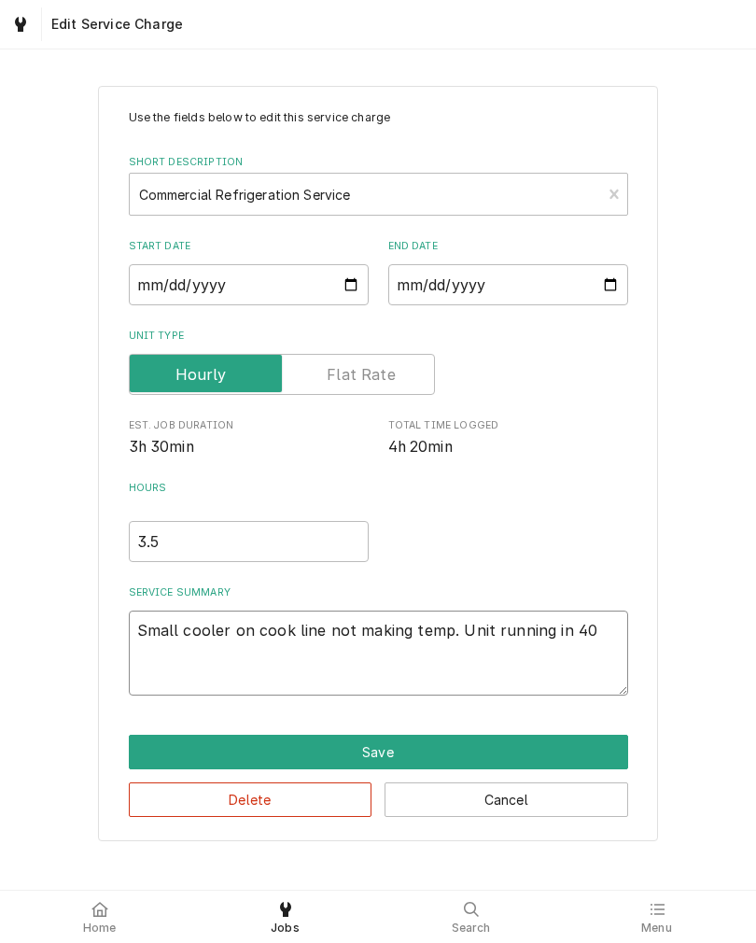
type textarea "x"
type textarea "Small cooler on cook line not making temp. Unit running in 40s"
type textarea "x"
type textarea "Small cooler on cook line not making temp. Unit running in 40s."
type textarea "x"
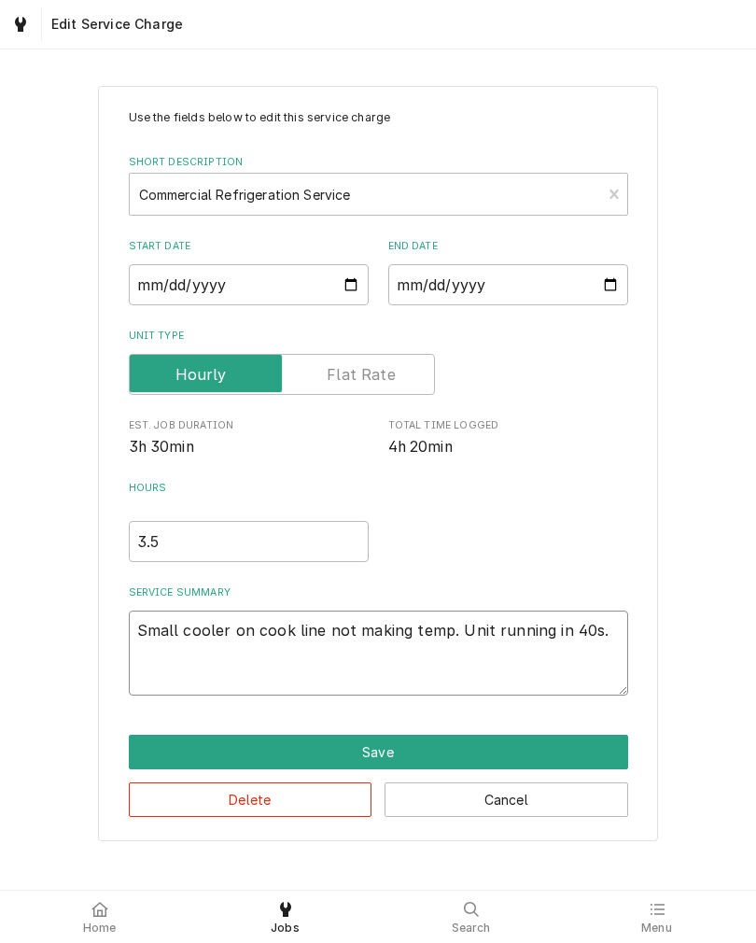
type textarea "Small cooler on cook line not making temp. Unit running in 40s."
type textarea "x"
type textarea "Small cooler on cook line not making temp. Unit running in 40s. E"
type textarea "x"
type textarea "Small cooler on cook line not making temp. Unit running in 40s. Ev"
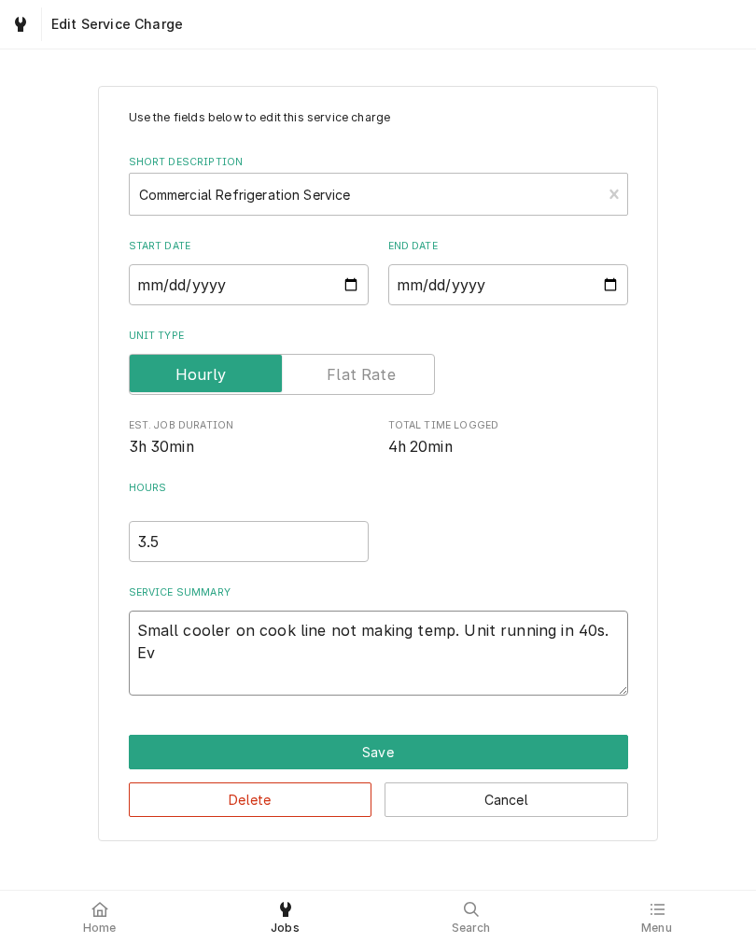
type textarea "x"
type textarea "Small cooler on cook line not making temp. Unit running in 40s. [PERSON_NAME]"
type textarea "x"
type textarea "Small cooler on cook line not making temp. Unit running in 40s. Evao"
type textarea "x"
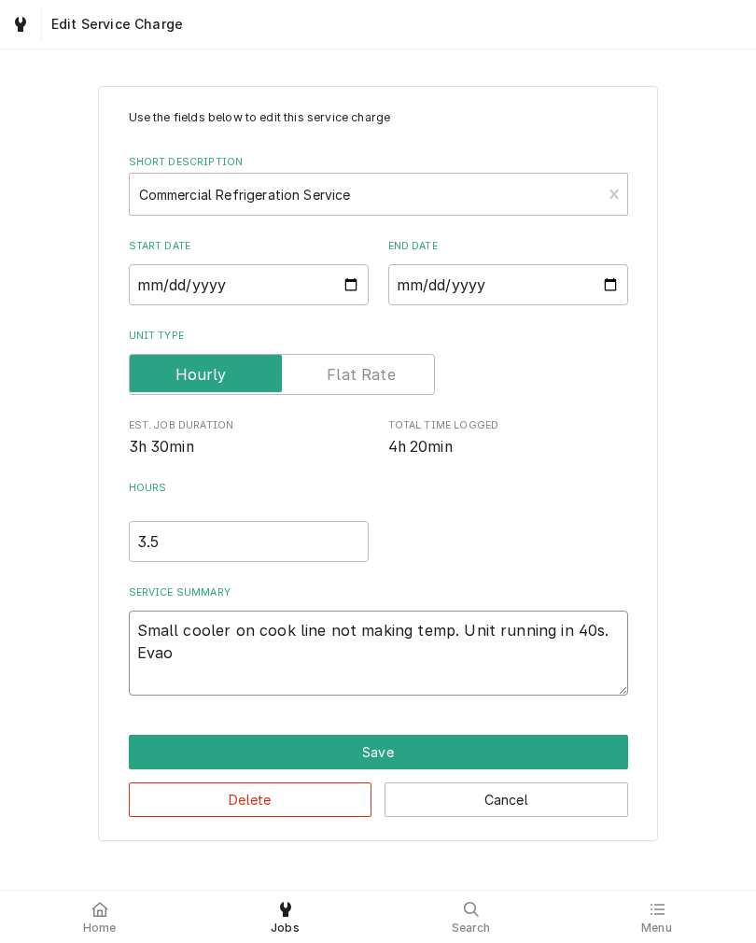
type textarea "Small cooler on cook line not making temp. Unit running in 40s. Evaoo"
type textarea "x"
type textarea "Small cooler on cook line not making temp. Unit running in 40s. Evao"
type textarea "x"
type textarea "Small cooler on cook line not making temp. Unit running in 40s. [PERSON_NAME]"
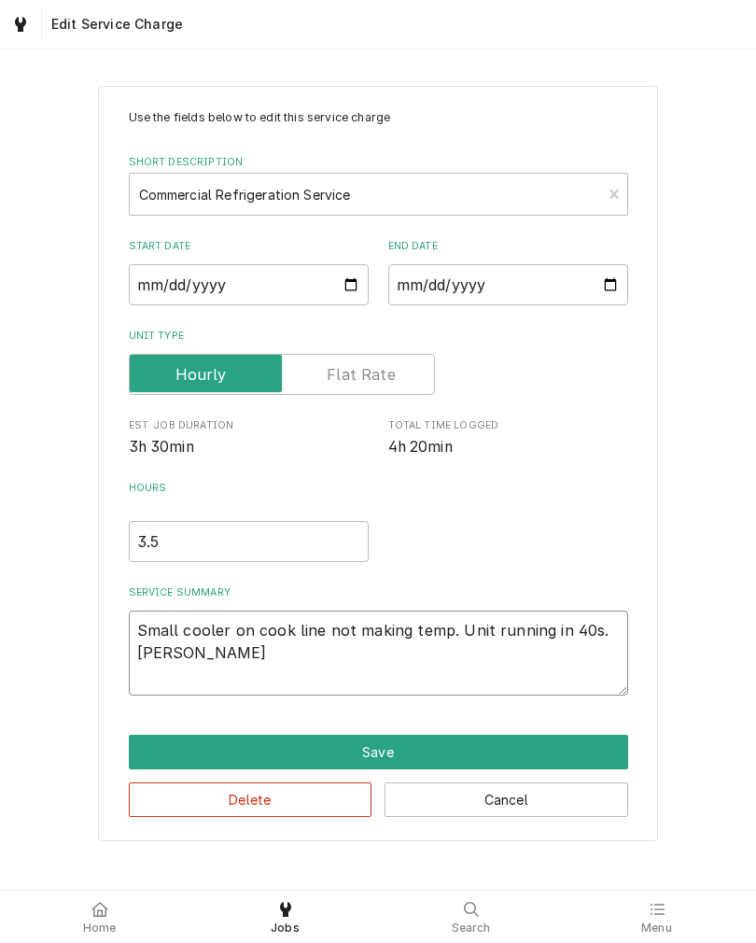
type textarea "x"
type textarea "Small cooler on cook line not making temp. Unit running in 40s. Evap"
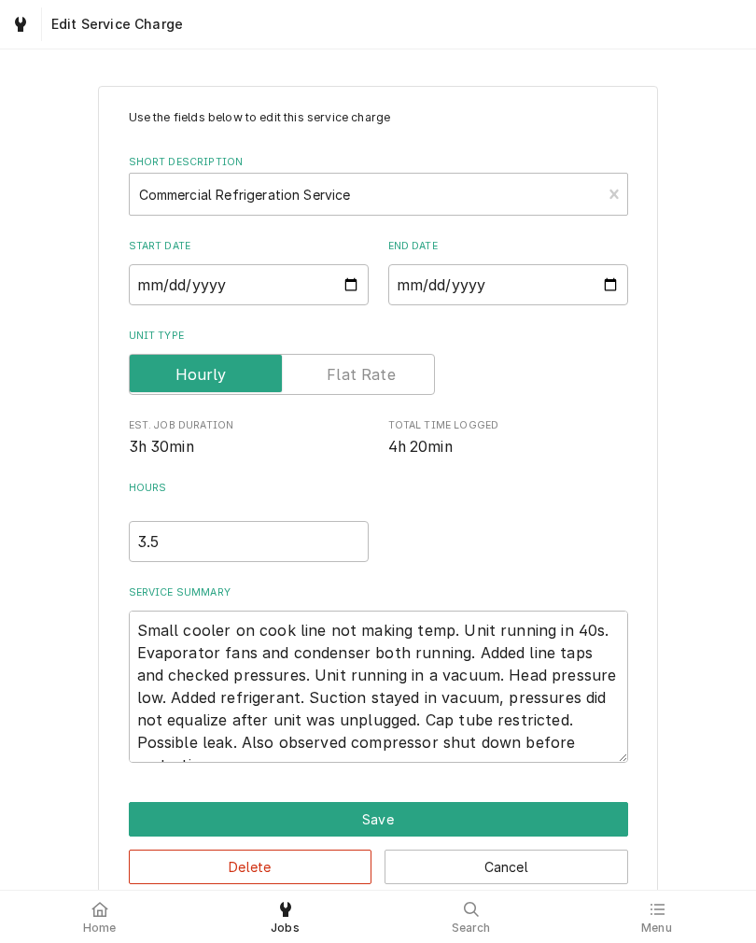
click at [686, 776] on div "Use the fields below to edit this service charge Short Description Commercial R…" at bounding box center [378, 496] width 756 height 855
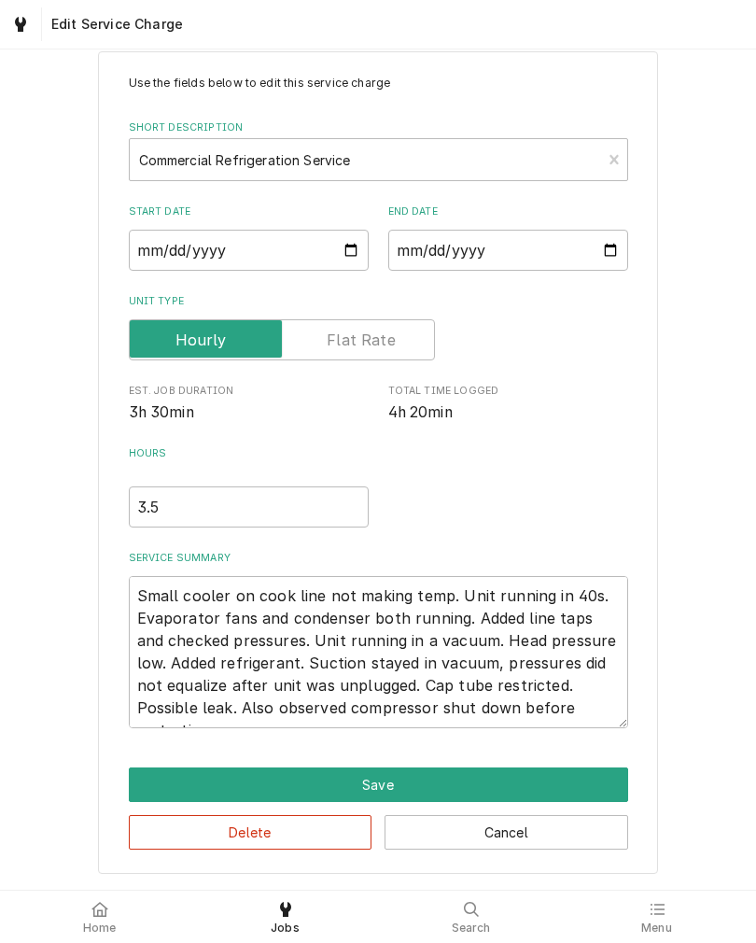
scroll to position [42, 0]
click at [589, 774] on button "Save" at bounding box center [378, 784] width 499 height 35
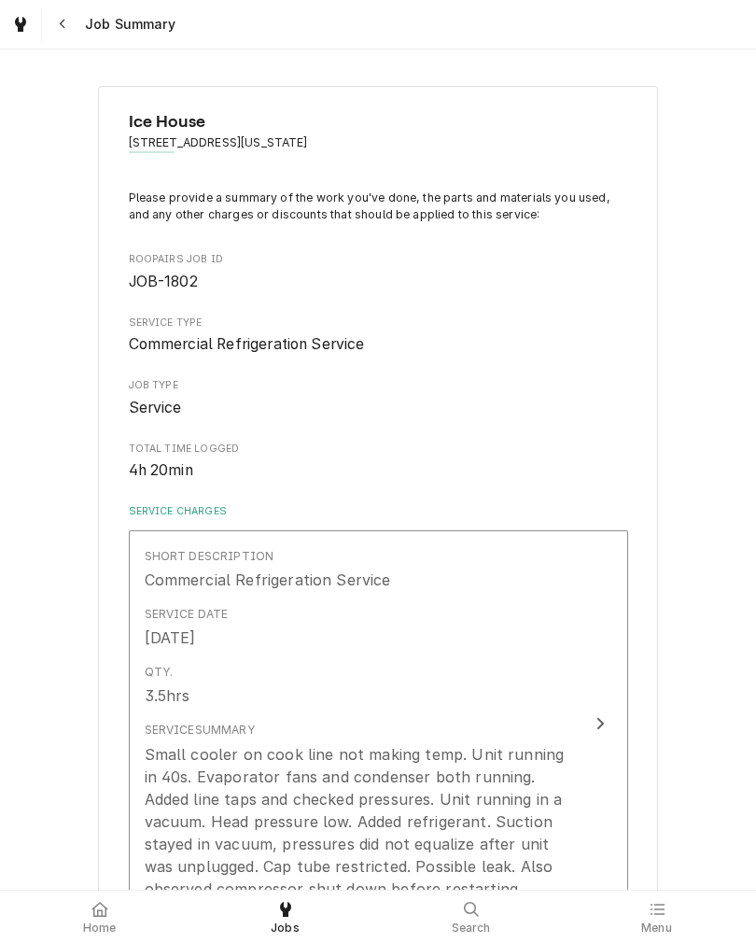
click at [599, 757] on button "Short Description Commercial Refrigeration Service Service Date [DATE] Qty. 3.5…" at bounding box center [378, 723] width 499 height 387
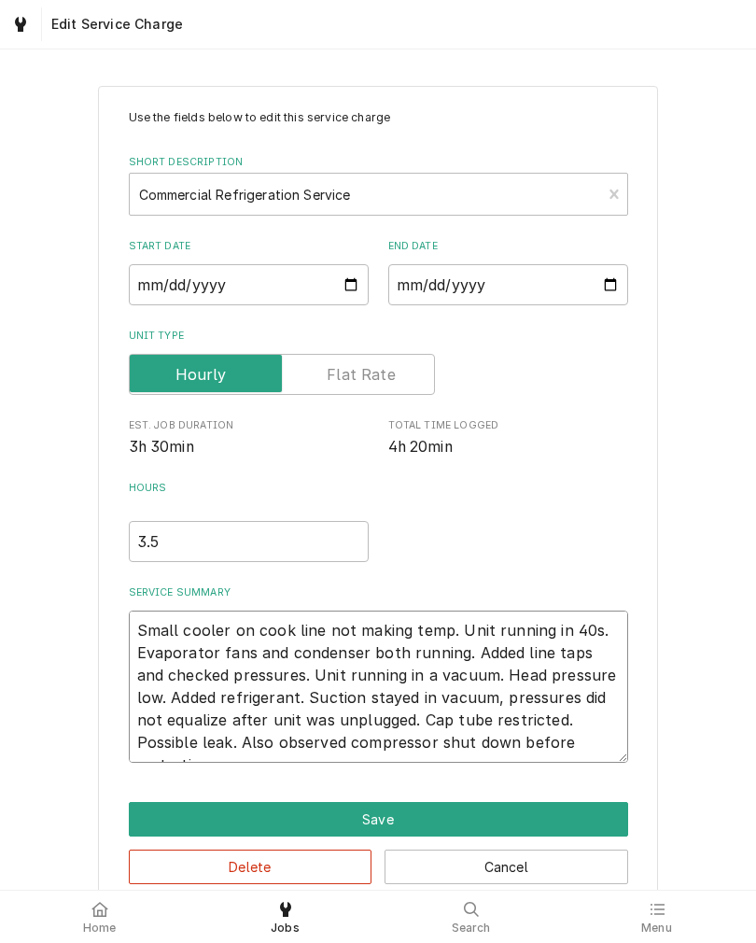
click at [598, 743] on textarea "Small cooler on cook line not making temp. Unit running in 40s. Evaporator fans…" at bounding box center [378, 686] width 499 height 152
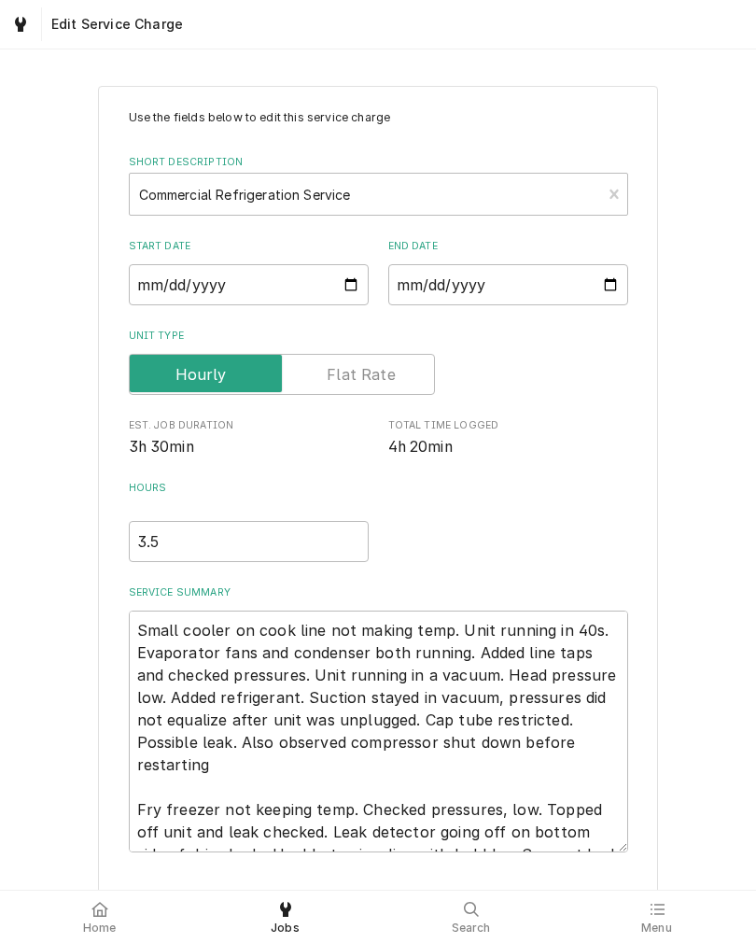
click at [683, 303] on div "Use the fields below to edit this service charge Short Description Commercial R…" at bounding box center [378, 541] width 756 height 945
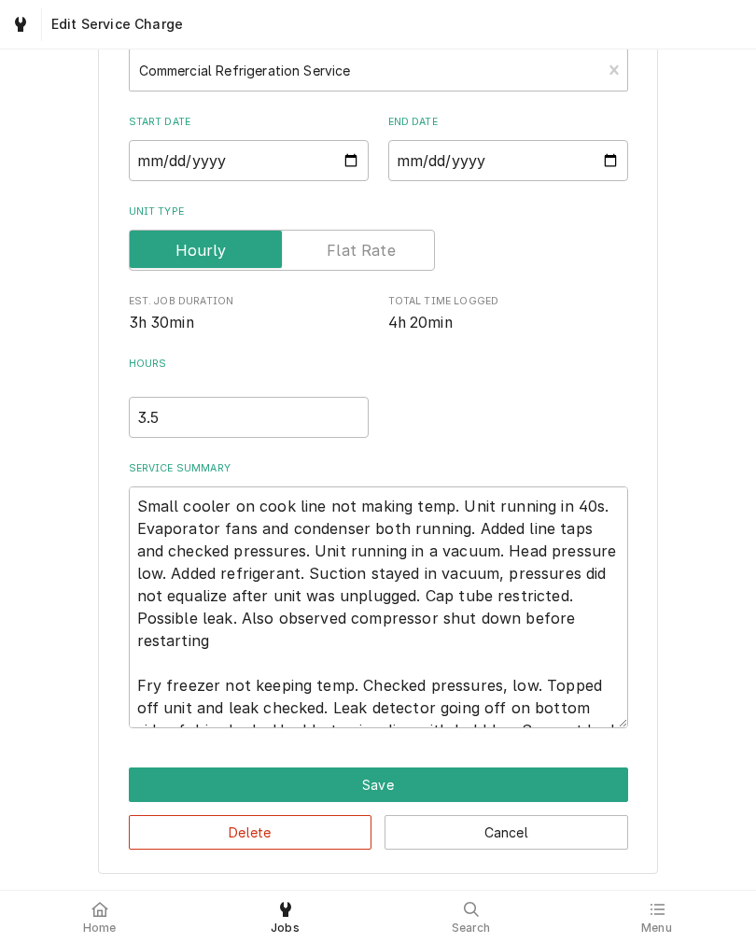
scroll to position [132, 0]
click at [162, 620] on textarea "Small cooler on cook line not making temp. Unit running in 40s. Evaporator fans…" at bounding box center [378, 607] width 499 height 242
click at [643, 605] on div "Use the fields below to edit this service charge Short Description Commercial R…" at bounding box center [378, 418] width 560 height 912
click at [599, 592] on textarea "Small cooler on cook line not making temp. Unit running in 40s. Evaporator fans…" at bounding box center [378, 607] width 499 height 242
click at [606, 590] on textarea "Small cooler on cook line not making temp. Unit running in 40s. Evaporator fans…" at bounding box center [378, 607] width 499 height 242
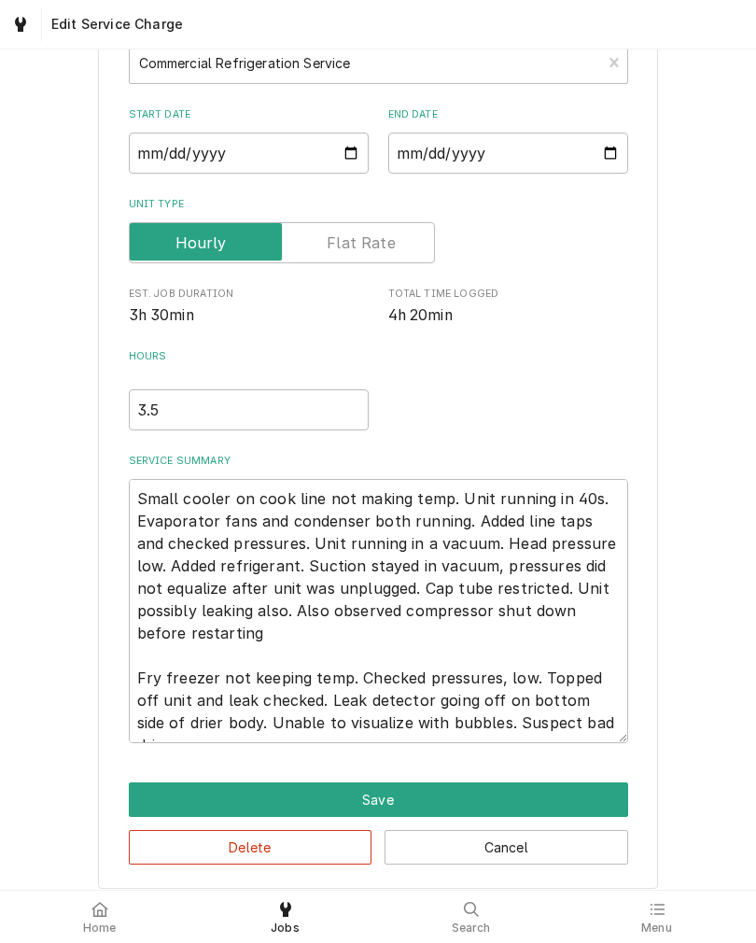
click at [697, 564] on div "Use the fields below to edit this service charge Short Description Commercial R…" at bounding box center [378, 420] width 756 height 967
click at [600, 801] on button "Save" at bounding box center [378, 799] width 499 height 35
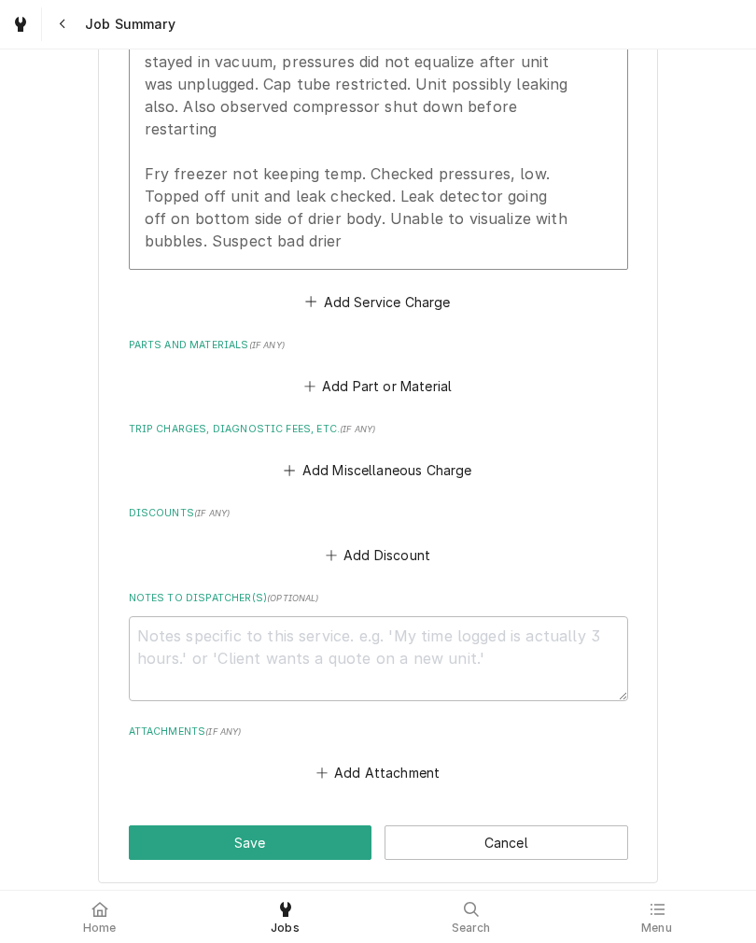
scroll to position [783, 0]
click at [461, 456] on button "Add Miscellaneous Charge" at bounding box center [378, 469] width 194 height 26
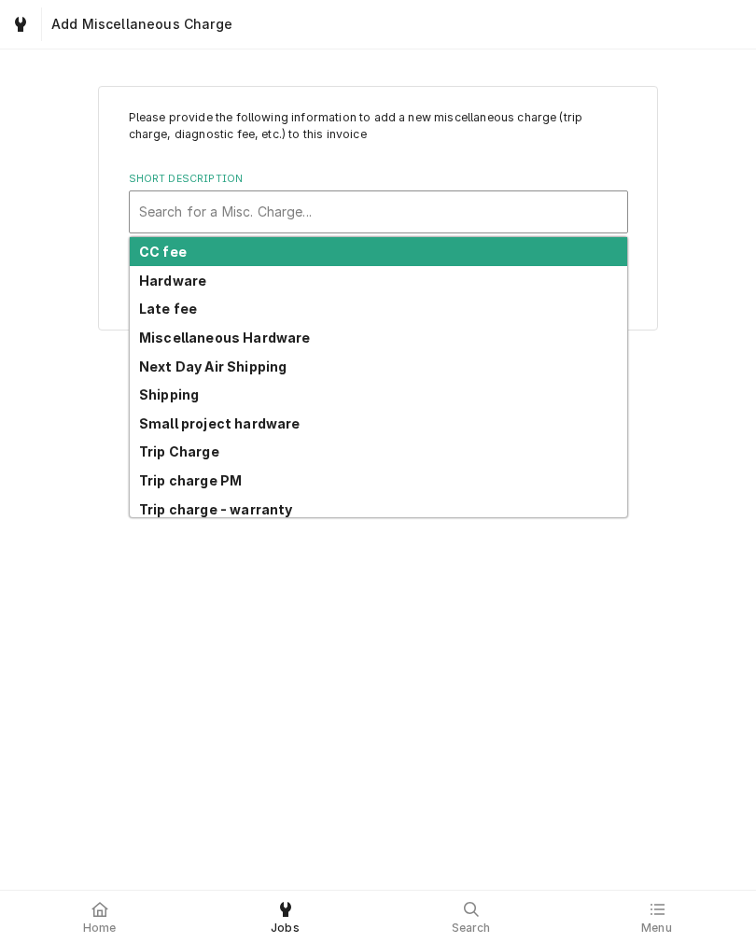
click at [220, 447] on div "Trip Charge" at bounding box center [379, 452] width 498 height 29
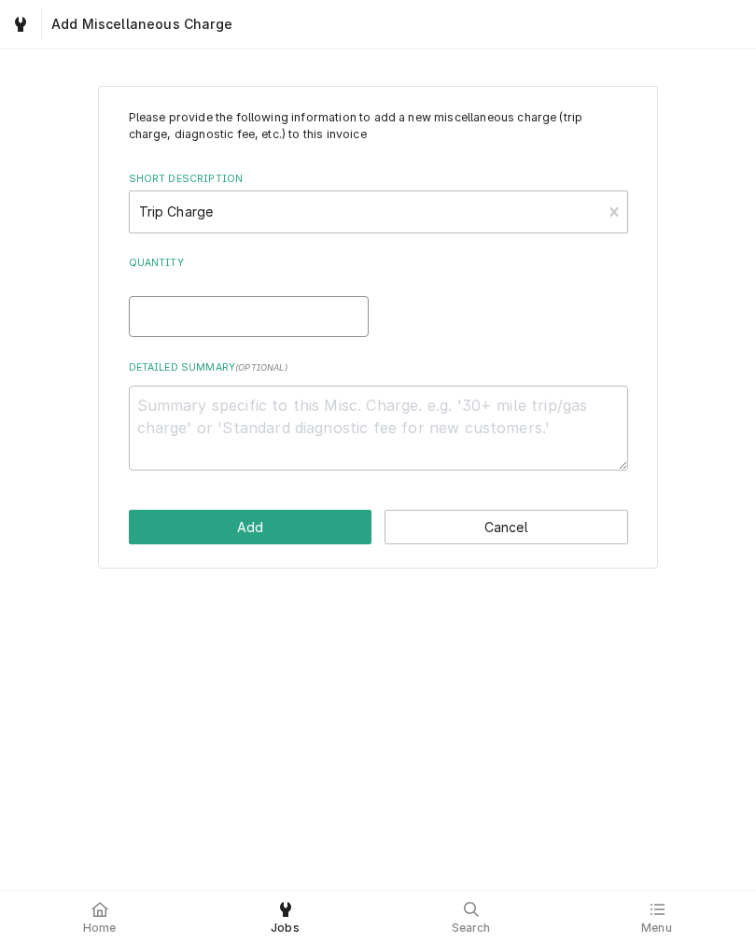
click at [252, 327] on input "Quantity" at bounding box center [249, 316] width 240 height 41
click at [292, 516] on button "Add" at bounding box center [251, 527] width 244 height 35
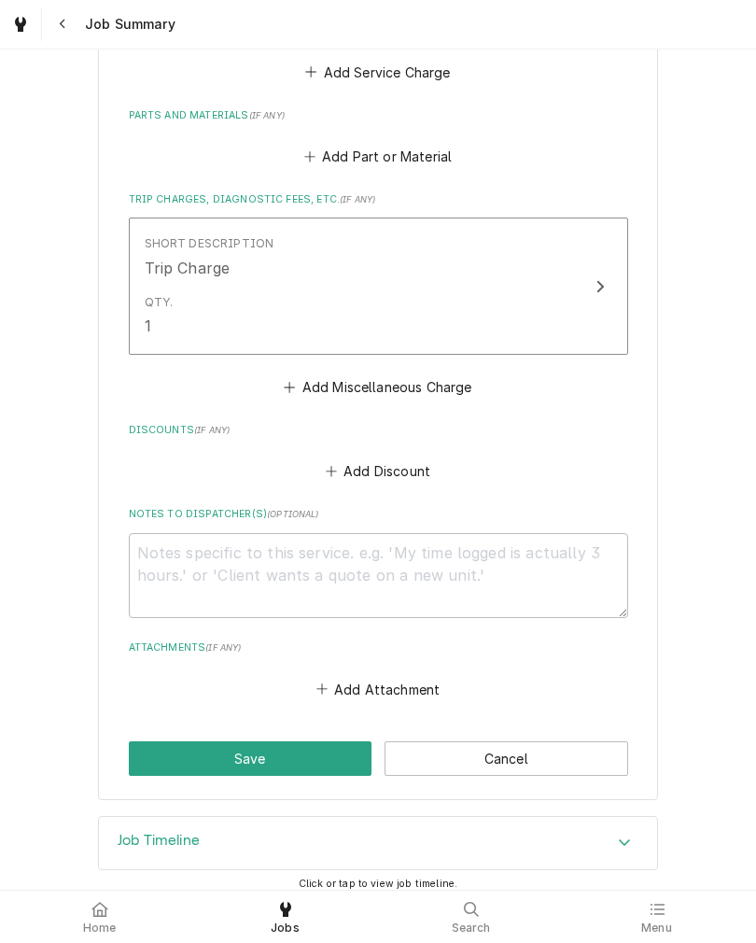
scroll to position [1010, 0]
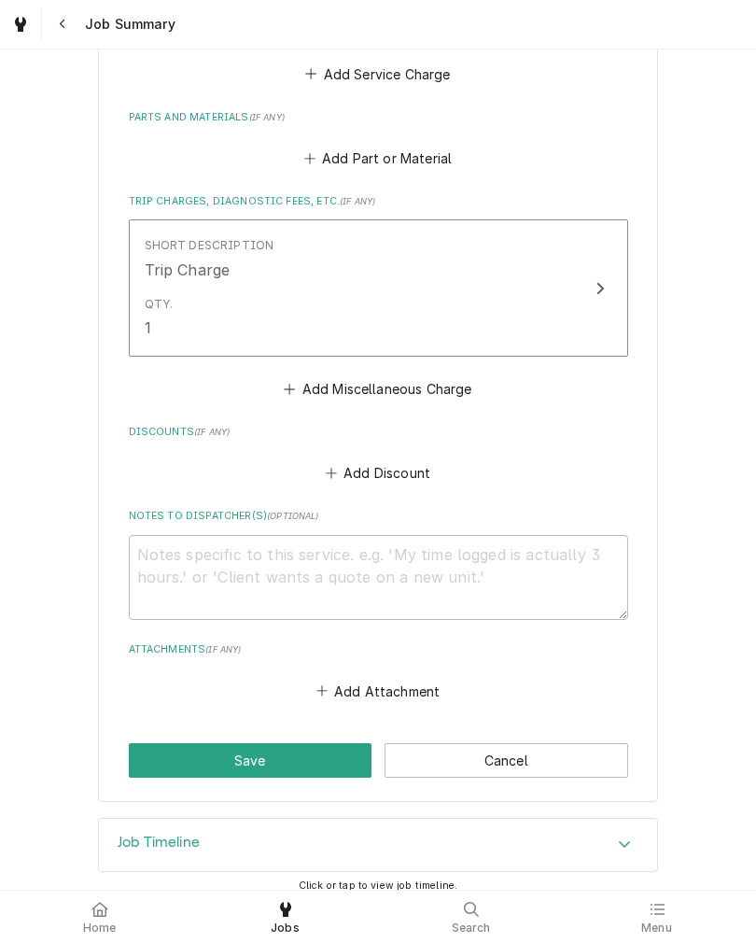
click at [305, 747] on button "Save" at bounding box center [251, 760] width 244 height 35
